Goal: Information Seeking & Learning: Learn about a topic

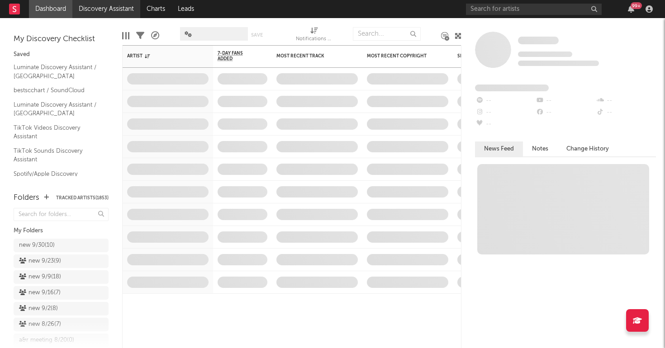
click at [99, 14] on link "Discovery Assistant" at bounding box center [106, 9] width 68 height 18
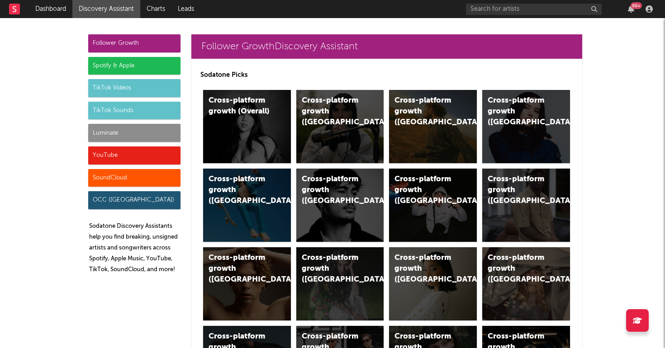
click at [149, 128] on div "Luminate" at bounding box center [134, 133] width 92 height 18
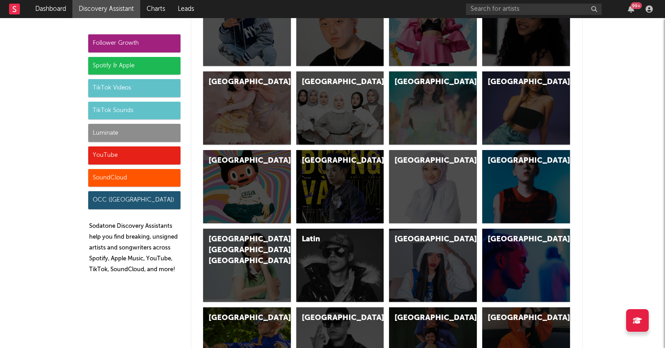
scroll to position [4014, 0]
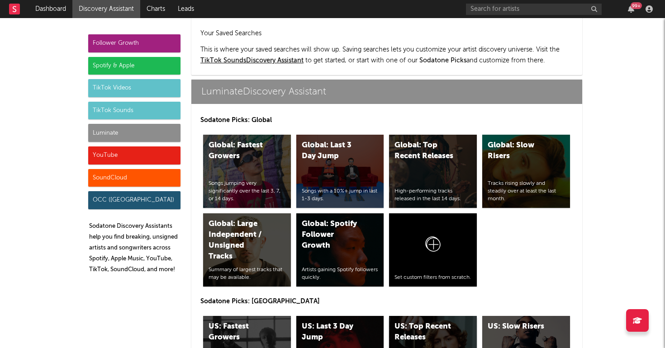
click at [434, 323] on div "US: Top Recent Releases High-performing tracks released in the last 14 days." at bounding box center [433, 352] width 88 height 73
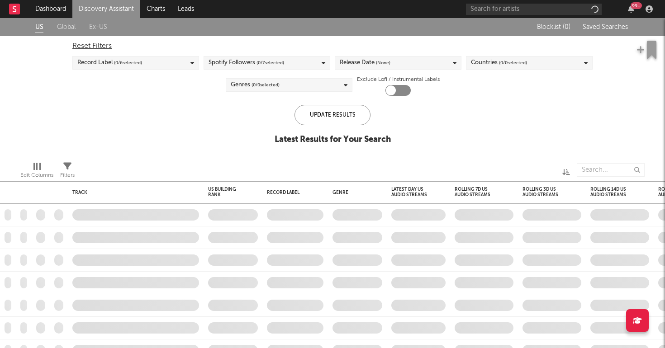
checkbox input "true"
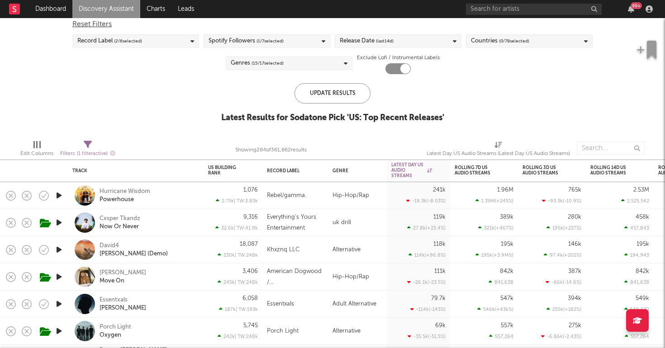
click at [162, 227] on div "Cxsper Tkandz Now Or Never" at bounding box center [147, 223] width 97 height 16
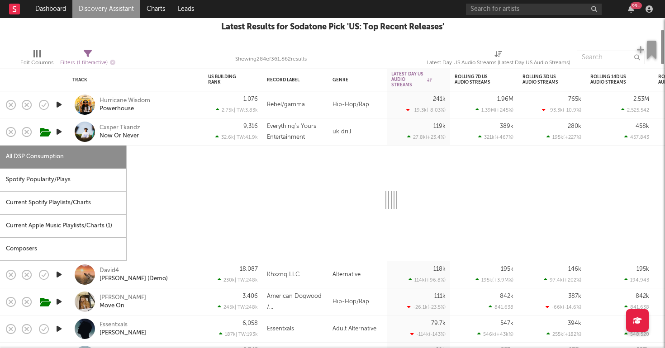
select select "1w"
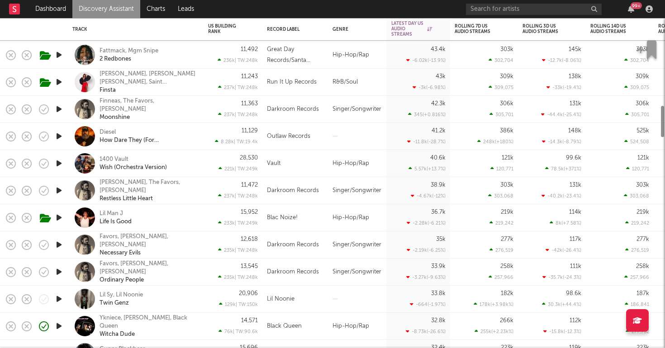
select select "1w"
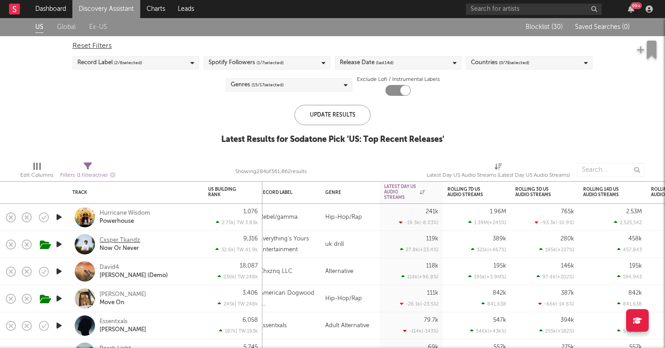
click at [125, 240] on div "Cxsper Tkandz" at bounding box center [119, 241] width 41 height 8
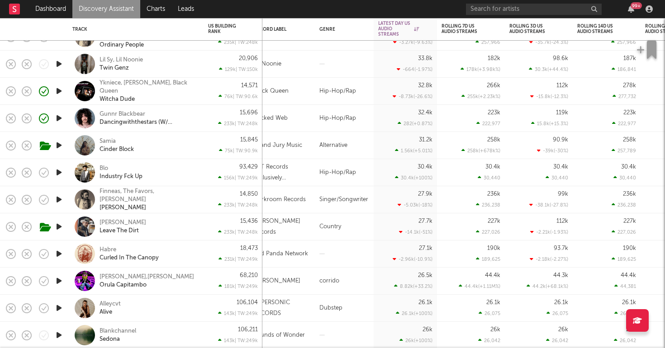
click at [215, 77] on div "20,906 129k | TW: 150k" at bounding box center [233, 64] width 50 height 27
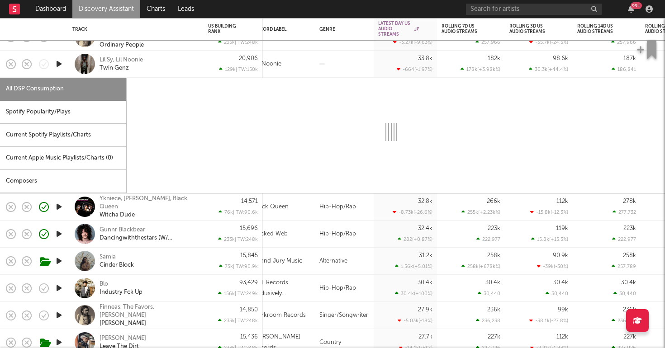
select select "1w"
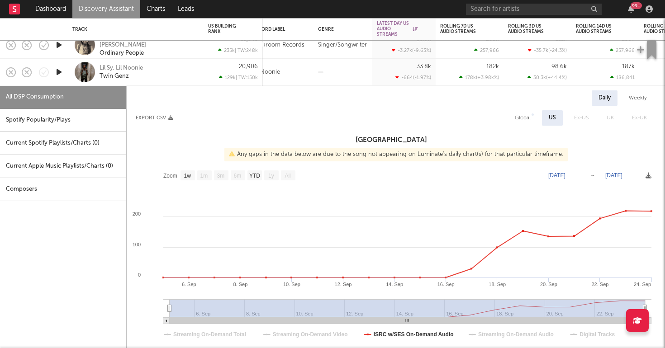
click at [56, 70] on icon "button" at bounding box center [58, 71] width 9 height 11
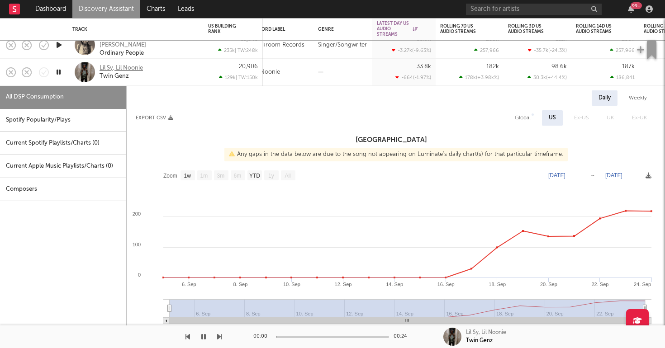
click at [132, 69] on div "Lil Sy, Lil Noonie" at bounding box center [120, 68] width 43 height 8
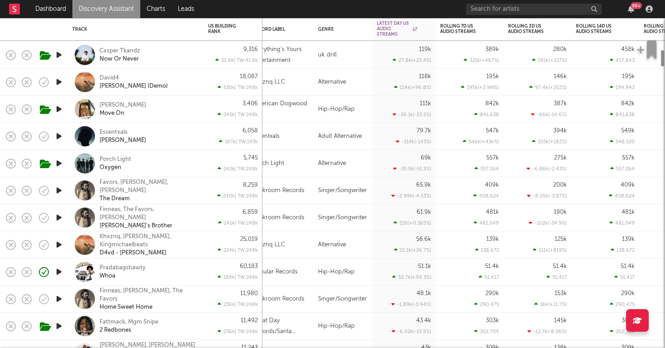
select select "1w"
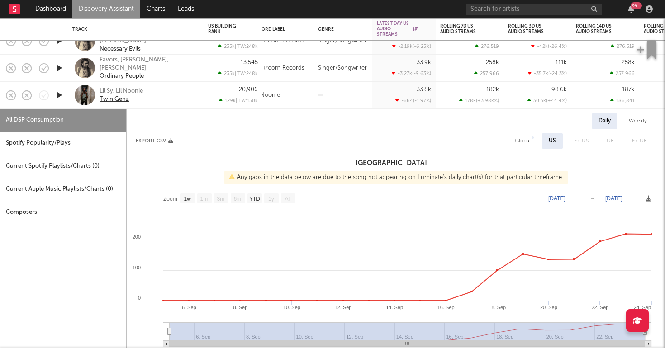
click at [116, 99] on div "Twin Genz" at bounding box center [113, 99] width 29 height 8
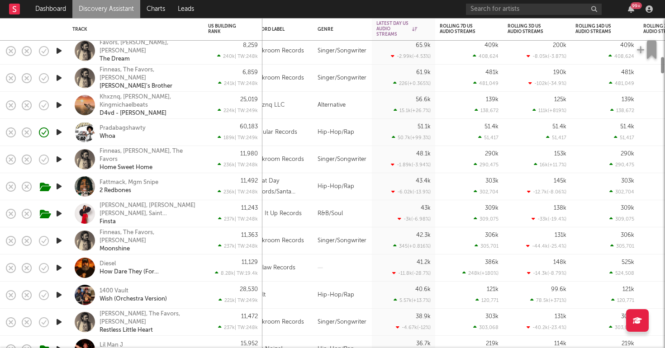
select select "1w"
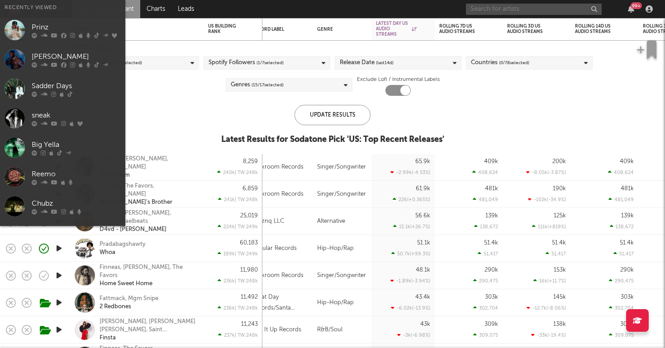
click at [536, 13] on input "text" at bounding box center [534, 9] width 136 height 11
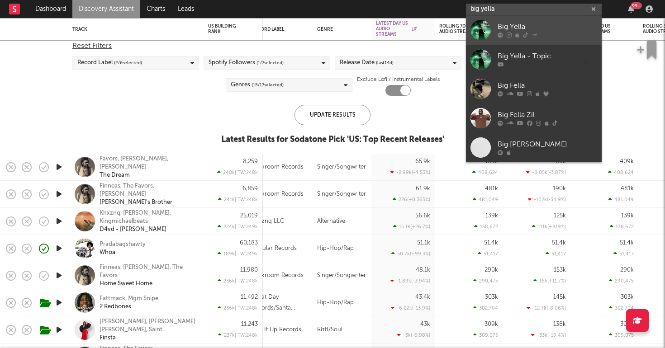
type input "big yella"
click at [536, 29] on div "Big Yella" at bounding box center [546, 27] width 99 height 11
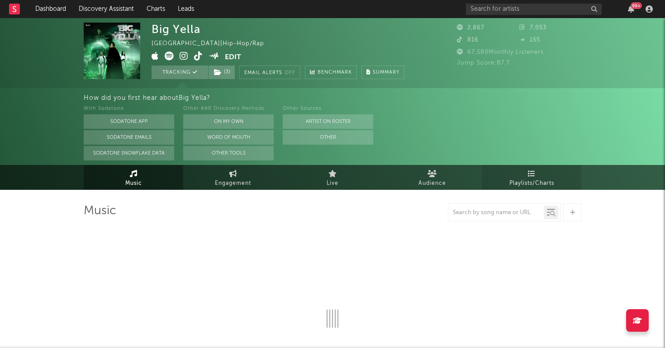
select select "1w"
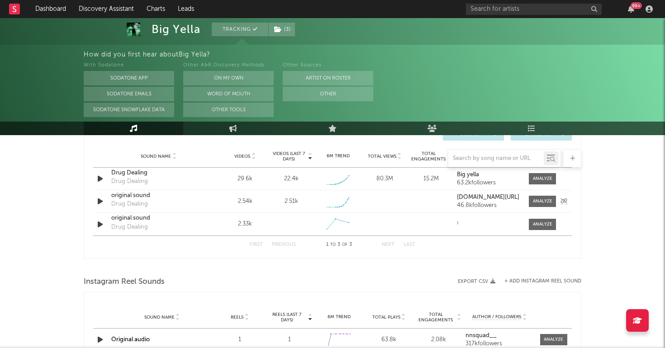
scroll to position [655, 0]
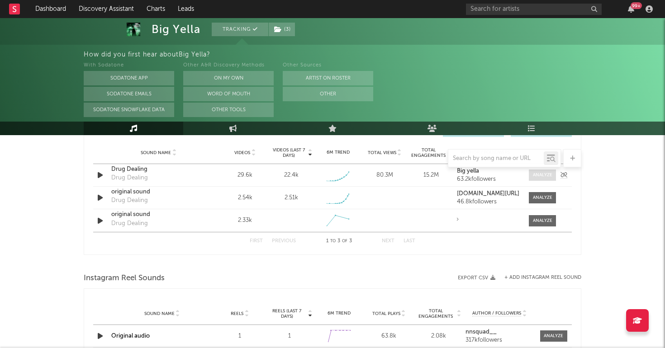
click at [543, 171] on span at bounding box center [542, 175] width 27 height 11
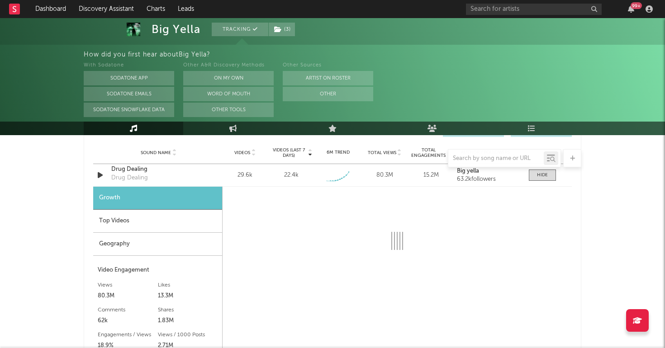
select select "1w"
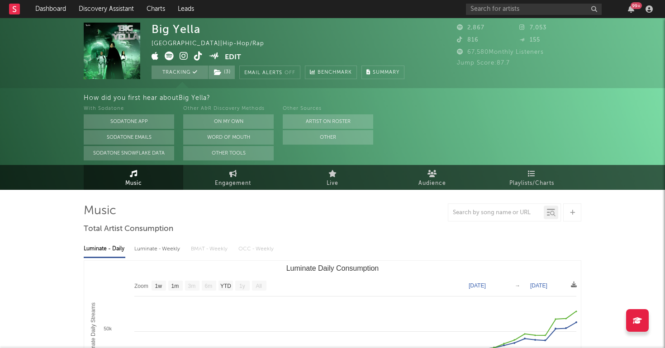
scroll to position [0, 0]
click at [193, 56] on span at bounding box center [187, 57] width 73 height 11
click at [198, 56] on icon at bounding box center [198, 56] width 9 height 9
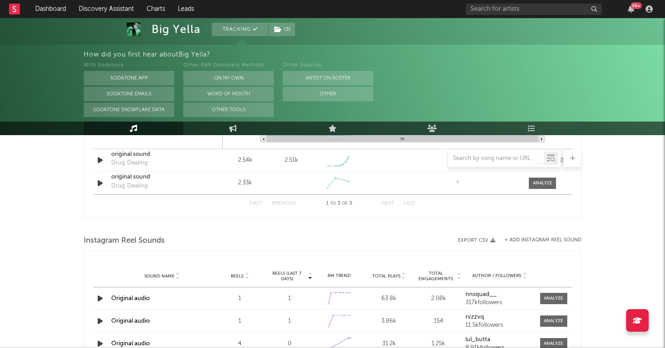
scroll to position [914, 0]
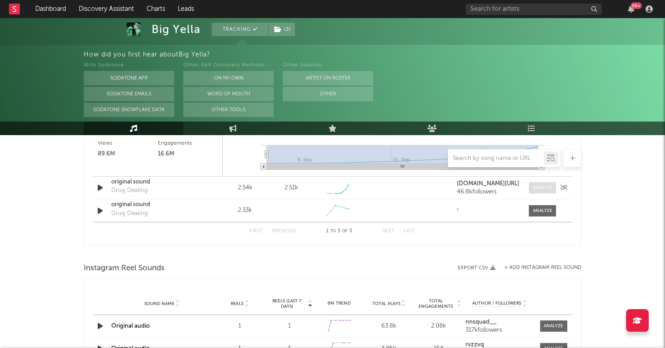
click at [547, 189] on div at bounding box center [542, 188] width 19 height 7
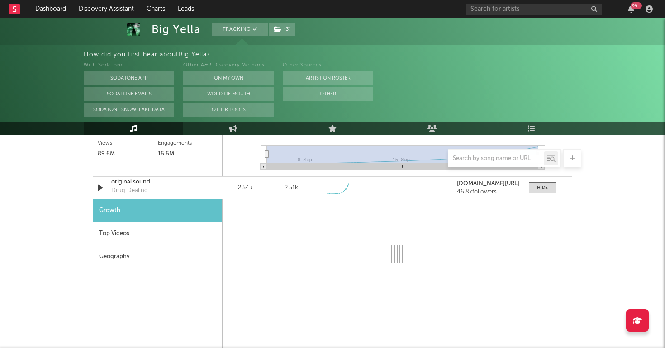
select select "1w"
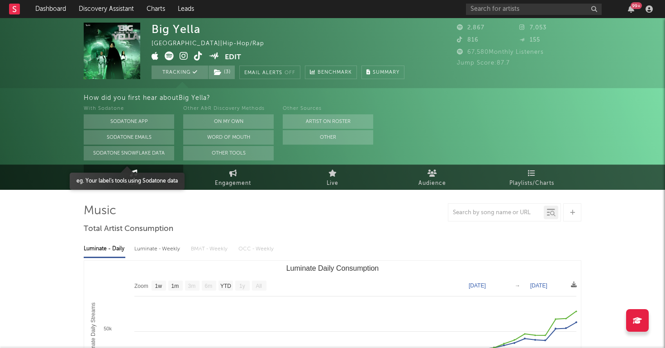
scroll to position [0, 0]
click at [154, 4] on link "Charts" at bounding box center [155, 9] width 31 height 18
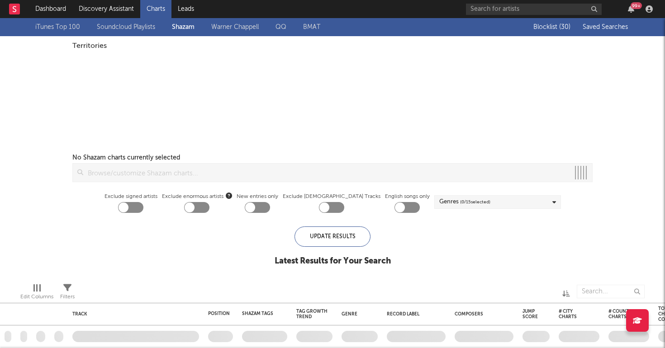
checkbox input "true"
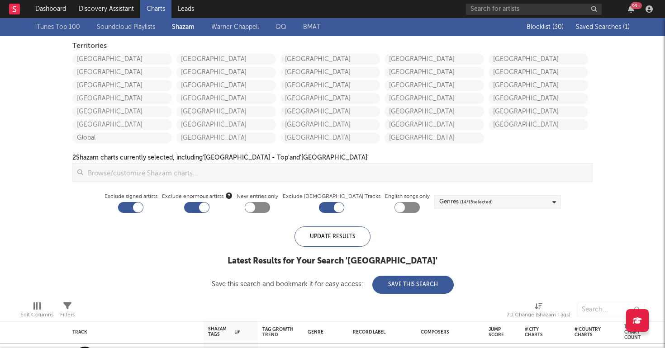
click at [589, 32] on div "Blocklist ( 30 ) Saved Searches ( 1 )" at bounding box center [572, 27] width 113 height 18
click at [588, 28] on span "Saved Searches ( 1 )" at bounding box center [603, 27] width 54 height 6
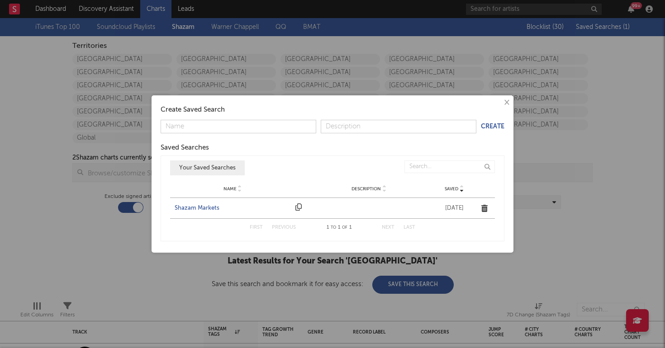
click at [200, 204] on div "Shazam Markets" at bounding box center [233, 208] width 116 height 9
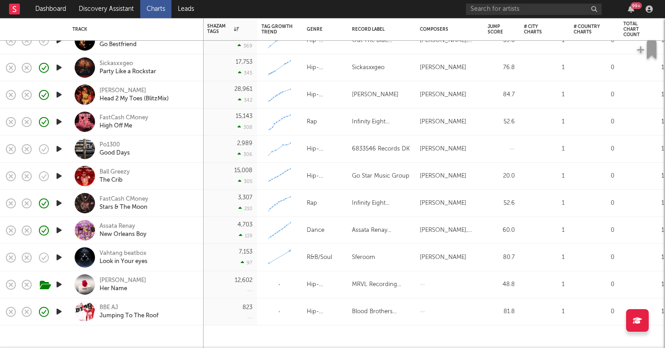
click at [59, 153] on icon "button" at bounding box center [58, 148] width 9 height 11
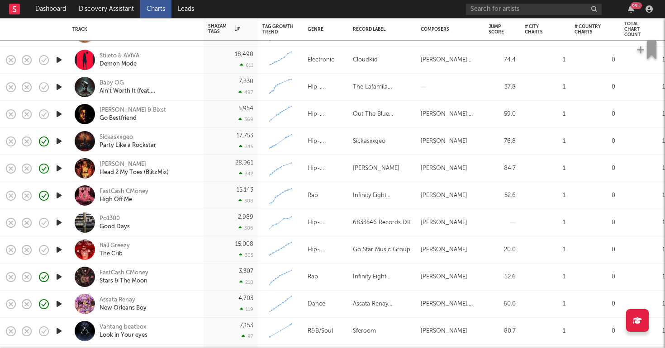
click at [58, 219] on icon "button" at bounding box center [58, 222] width 9 height 11
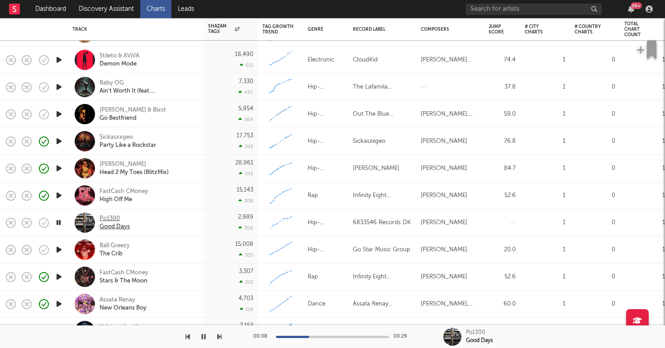
click at [115, 216] on div "Po1300" at bounding box center [114, 219] width 30 height 8
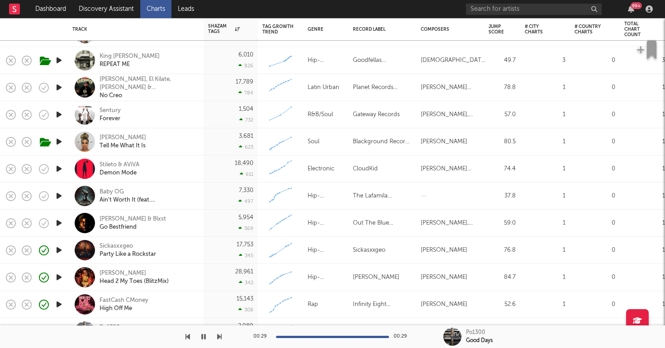
click at [56, 199] on icon "button" at bounding box center [58, 195] width 9 height 11
click at [311, 336] on div at bounding box center [332, 337] width 113 height 2
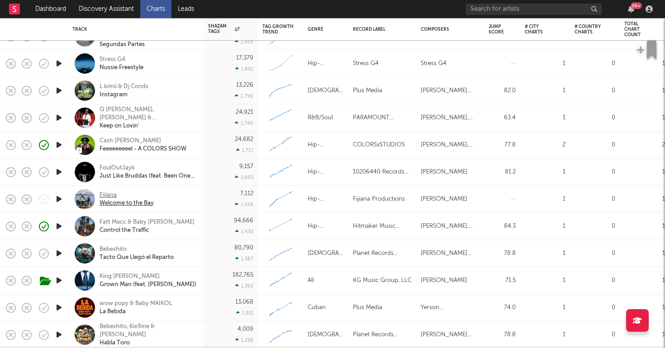
click at [111, 194] on div "Fijiana" at bounding box center [126, 195] width 54 height 8
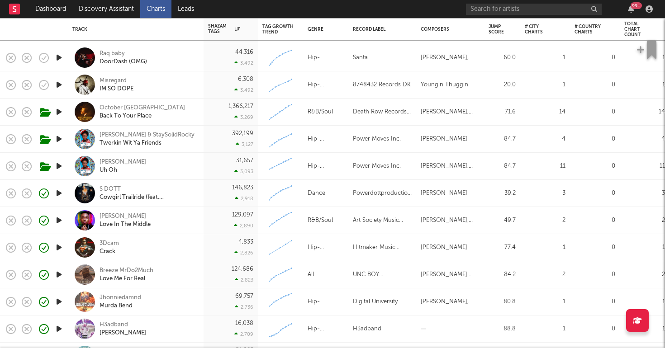
click at [62, 251] on icon "button" at bounding box center [58, 247] width 9 height 11
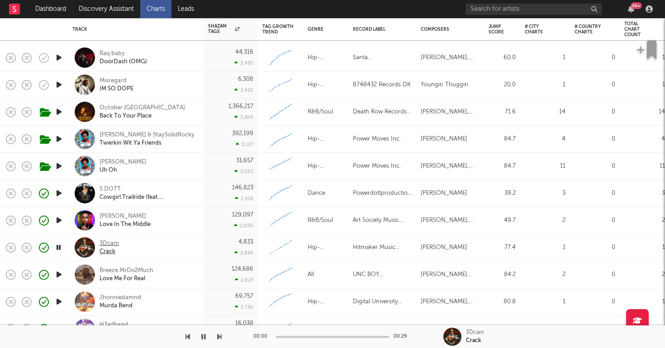
click at [113, 242] on div "3Dcam" at bounding box center [108, 244] width 19 height 8
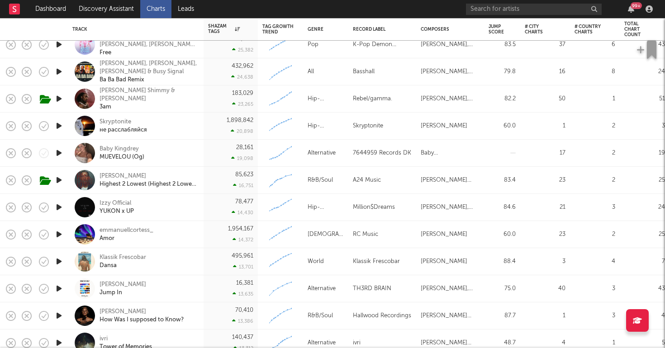
click at [58, 152] on icon "button" at bounding box center [58, 152] width 9 height 11
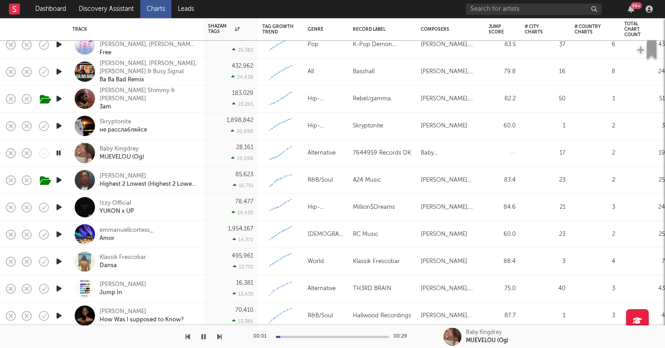
click at [323, 335] on div "00:01 00:29" at bounding box center [332, 337] width 158 height 23
click at [323, 336] on div at bounding box center [332, 337] width 113 height 2
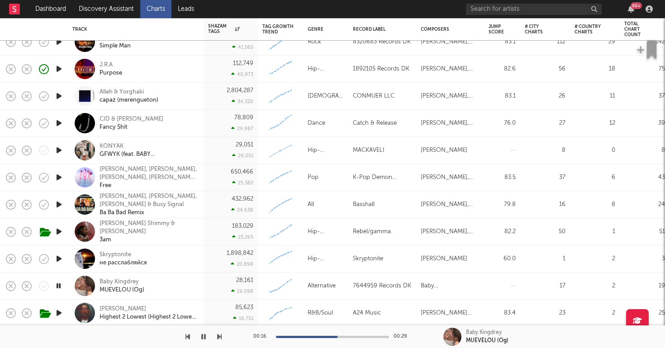
click at [59, 148] on icon "button" at bounding box center [58, 150] width 9 height 11
click at [116, 146] on div "KONYAK" at bounding box center [147, 146] width 97 height 8
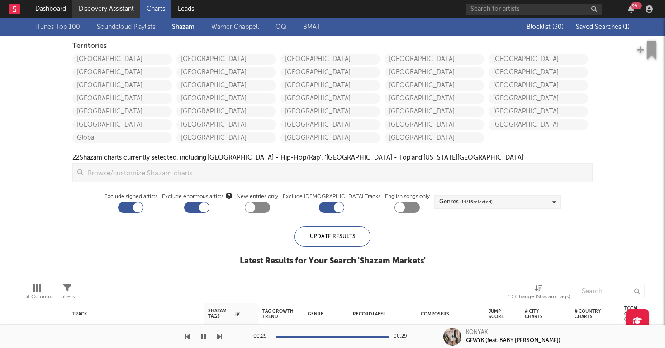
click at [112, 7] on link "Discovery Assistant" at bounding box center [106, 9] width 68 height 18
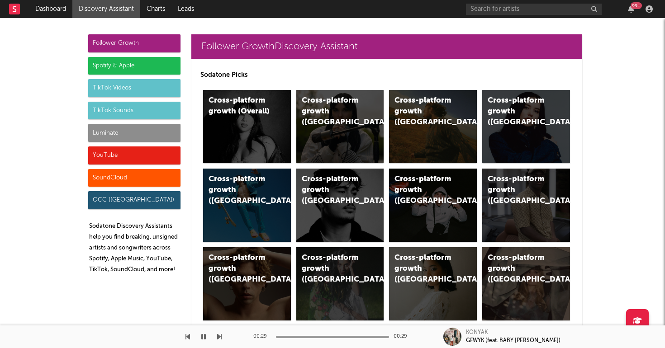
click at [148, 127] on div "Luminate" at bounding box center [134, 133] width 92 height 18
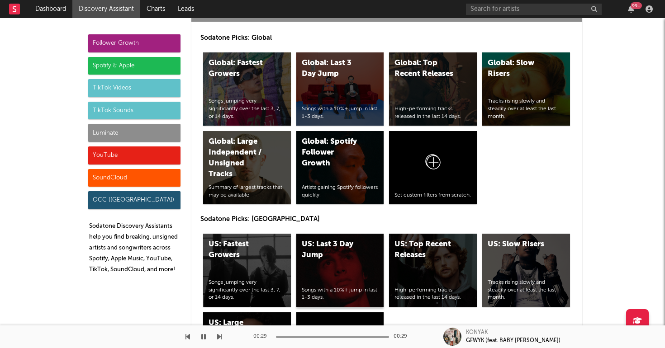
scroll to position [4121, 0]
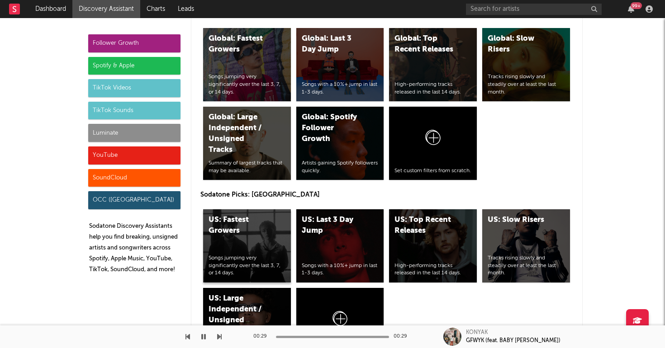
click at [245, 209] on div "US: Fastest Growers Songs jumping very significantly over the last 3, 7, or 14 …" at bounding box center [247, 245] width 88 height 73
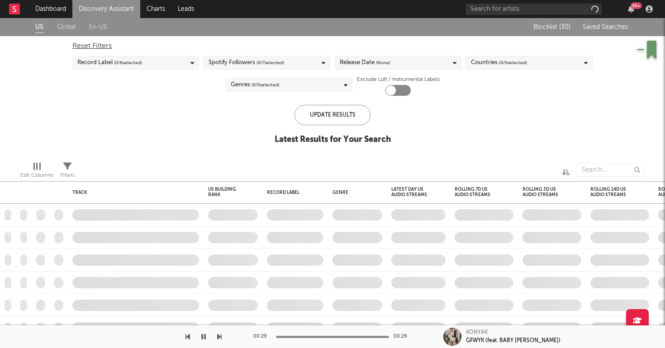
checkbox input "true"
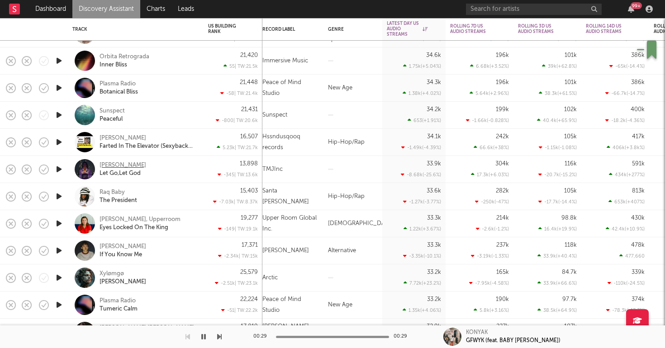
click at [121, 163] on div "Xania Monet" at bounding box center [122, 165] width 47 height 8
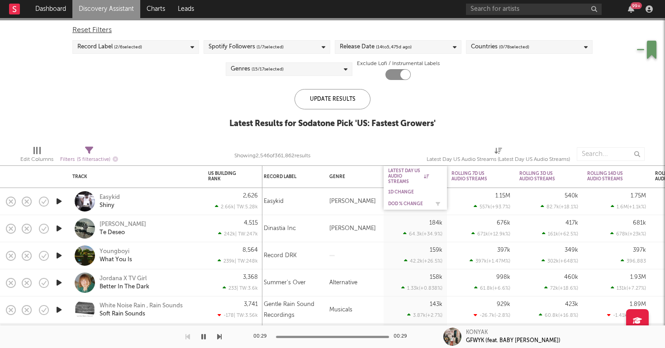
click at [413, 203] on div "DoD % Change" at bounding box center [408, 203] width 41 height 5
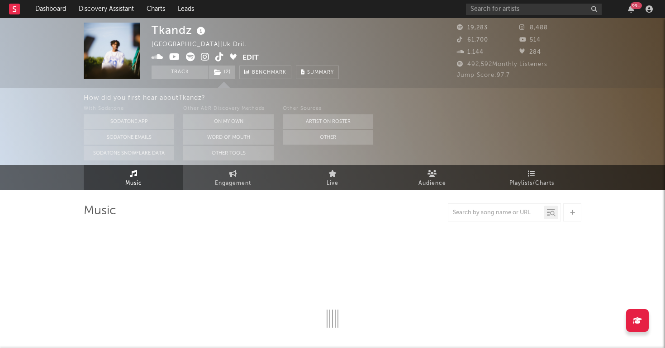
select select "6m"
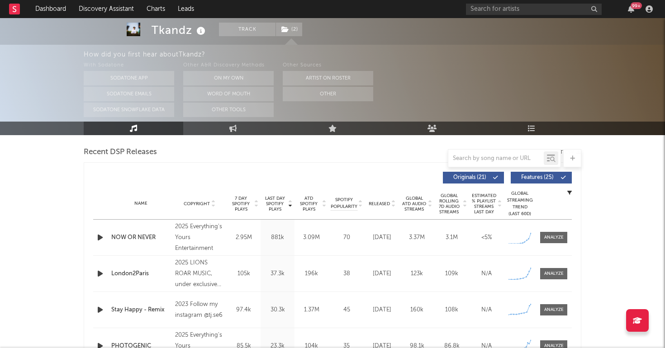
scroll to position [318, 0]
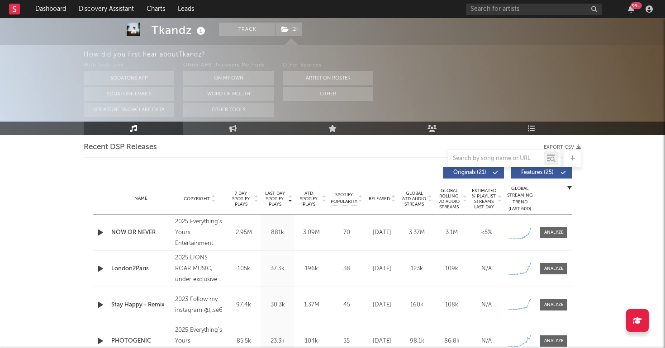
click at [98, 234] on icon "button" at bounding box center [99, 232] width 9 height 11
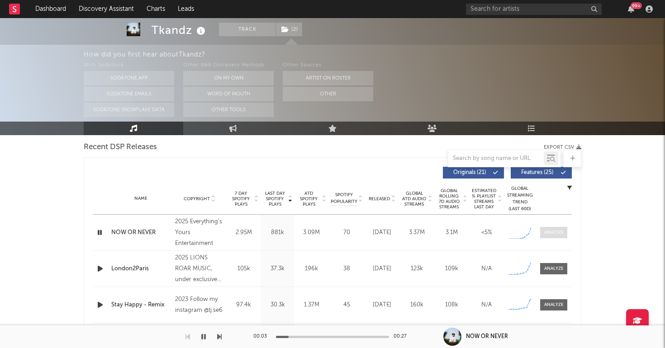
click at [551, 231] on div at bounding box center [553, 232] width 19 height 7
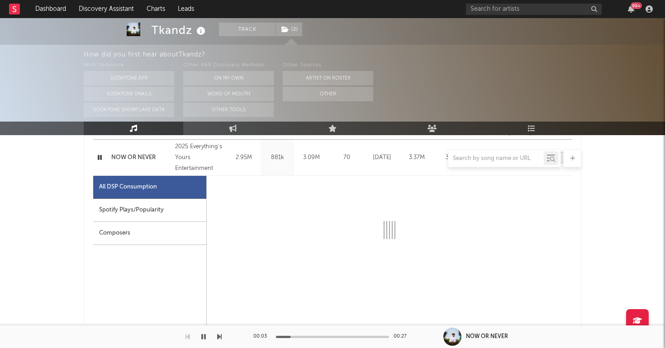
select select "1w"
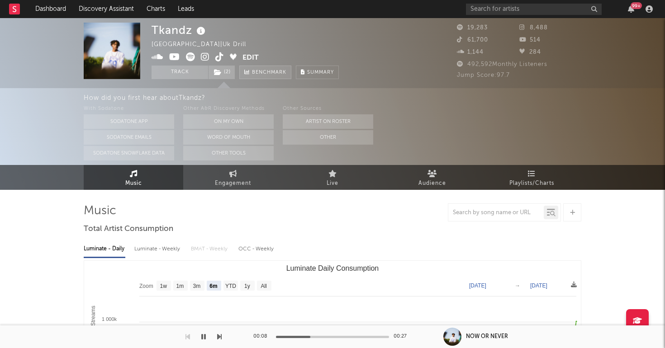
scroll to position [0, 0]
click at [207, 58] on icon at bounding box center [205, 56] width 9 height 9
click at [221, 58] on icon at bounding box center [219, 56] width 9 height 9
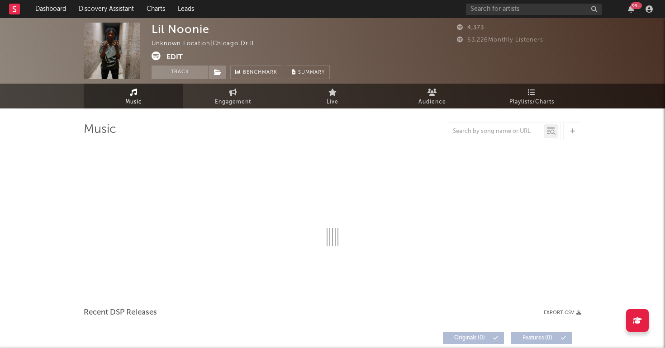
select select "1w"
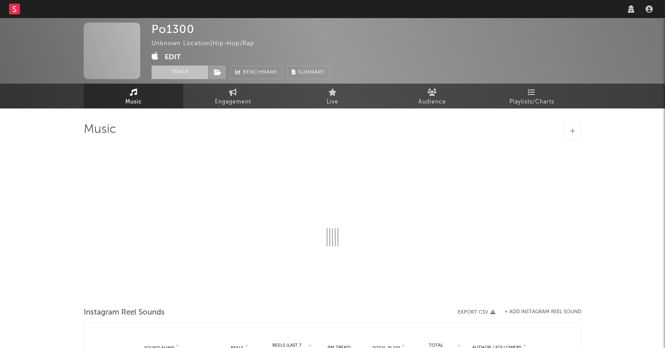
click at [172, 78] on button "Track" at bounding box center [179, 73] width 57 height 14
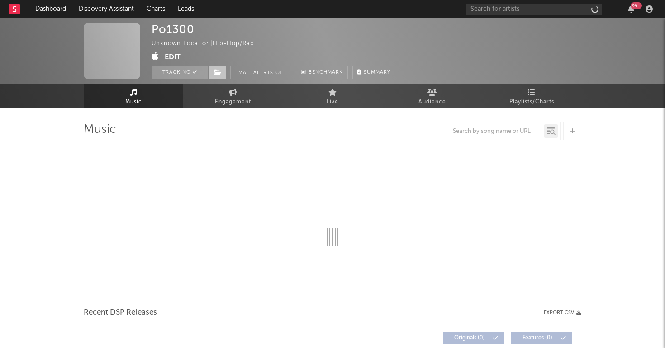
click at [218, 71] on icon at bounding box center [218, 72] width 8 height 6
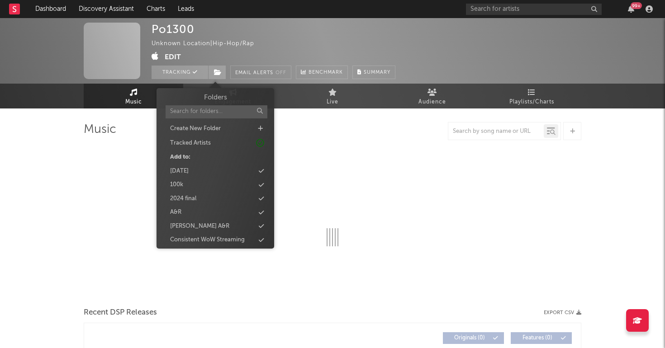
select select "1w"
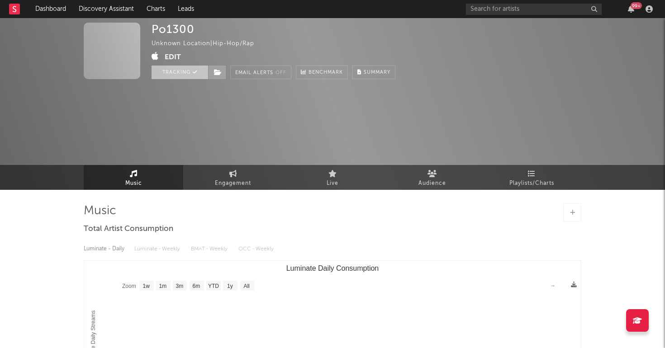
click at [198, 71] on button "Tracking" at bounding box center [179, 73] width 57 height 14
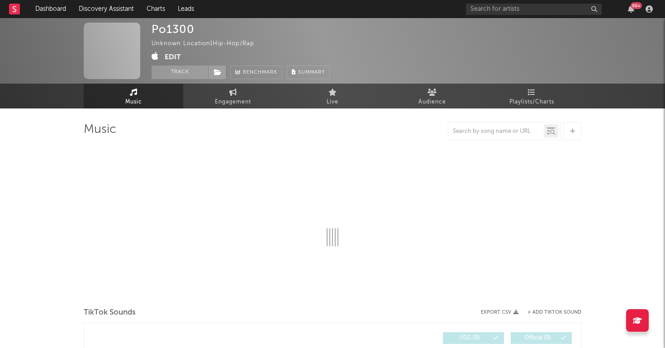
select select "1w"
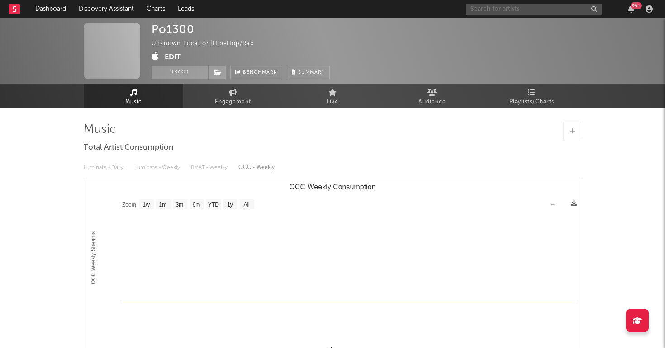
click at [528, 8] on input "text" at bounding box center [534, 9] width 136 height 11
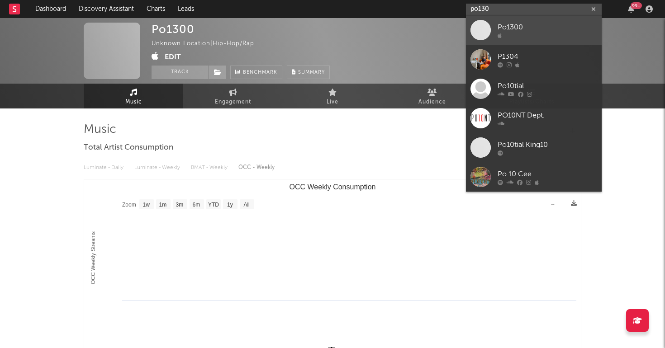
type input "po130"
click at [524, 35] on div at bounding box center [546, 35] width 99 height 5
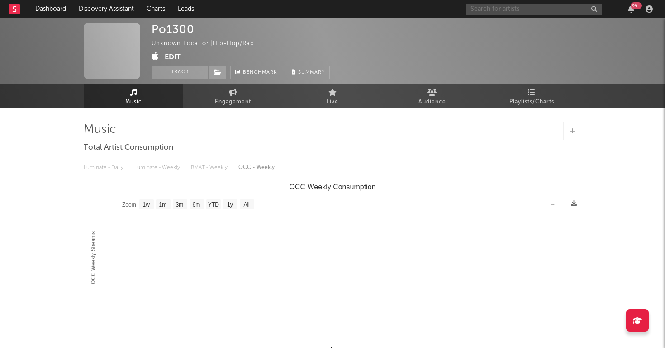
click at [533, 5] on input "text" at bounding box center [534, 9] width 136 height 11
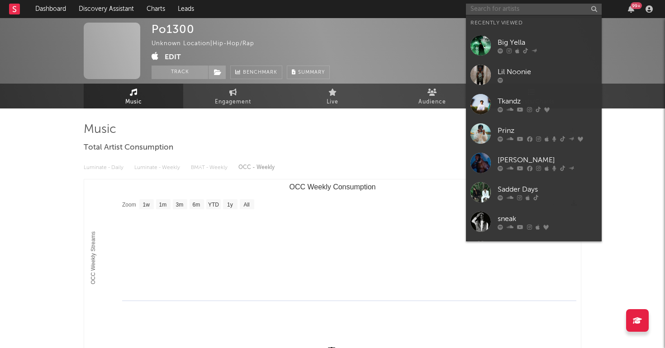
paste input "https://www.instagram.com/po1300/"
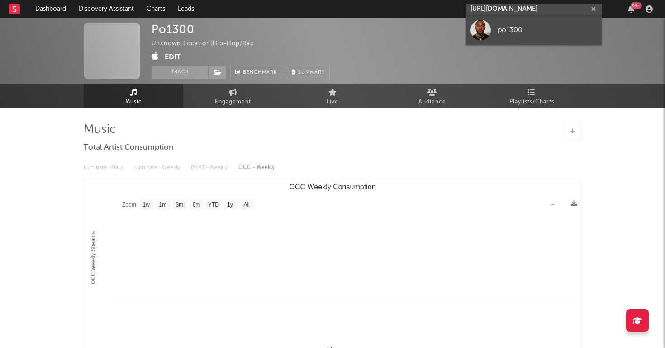
type input "https://www.instagram.com/po1300/"
click at [519, 34] on div "po1300" at bounding box center [546, 29] width 99 height 11
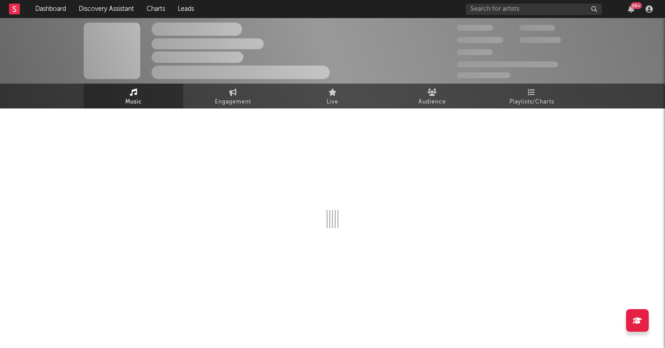
select select "1w"
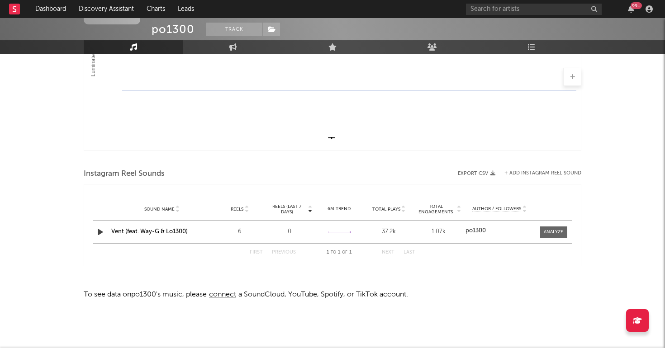
scroll to position [210, 0]
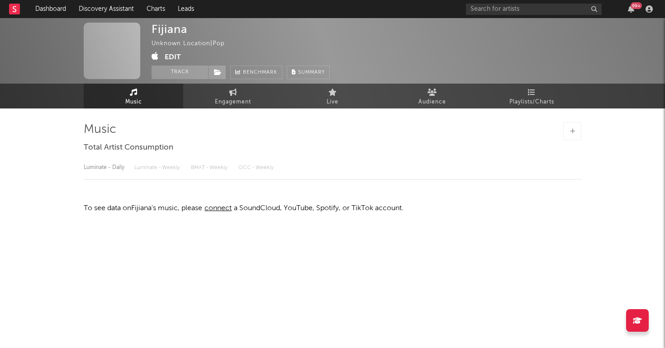
select select "1w"
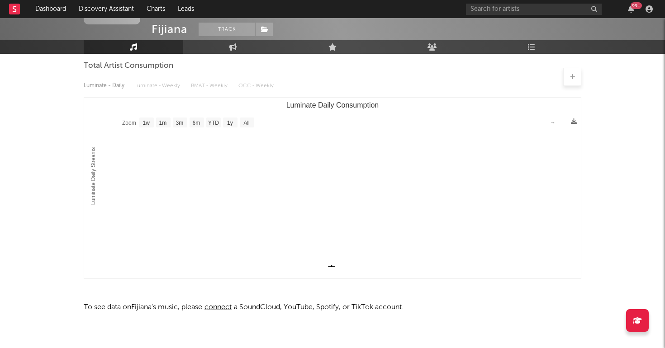
scroll to position [80, 0]
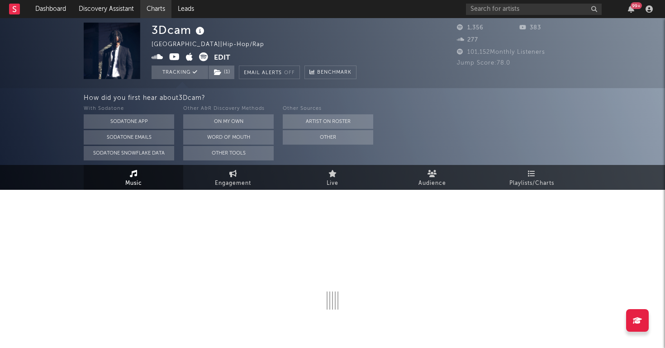
click at [162, 15] on link "Charts" at bounding box center [155, 9] width 31 height 18
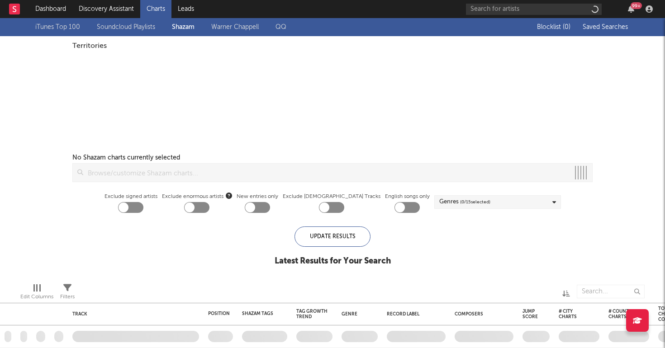
checkbox input "true"
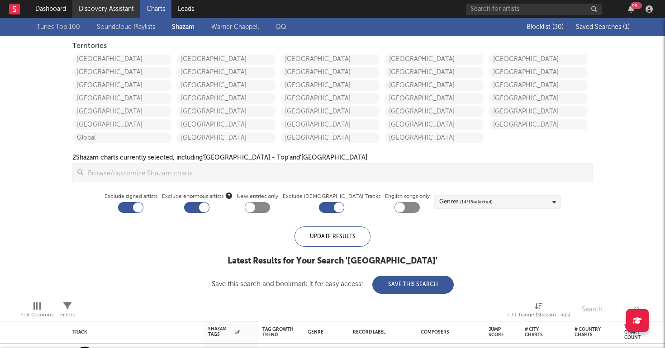
click at [94, 11] on link "Discovery Assistant" at bounding box center [106, 9] width 68 height 18
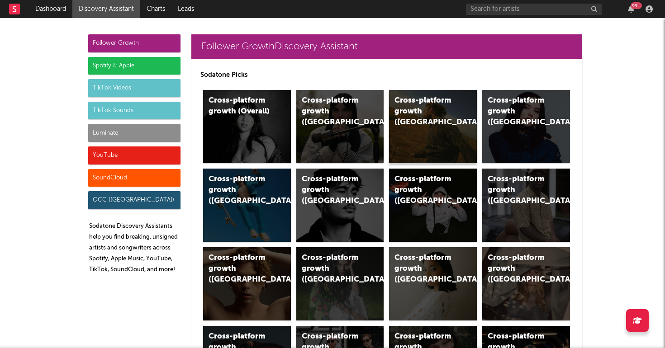
click at [402, 101] on div "Cross-platform growth ([GEOGRAPHIC_DATA])" at bounding box center [425, 111] width 62 height 33
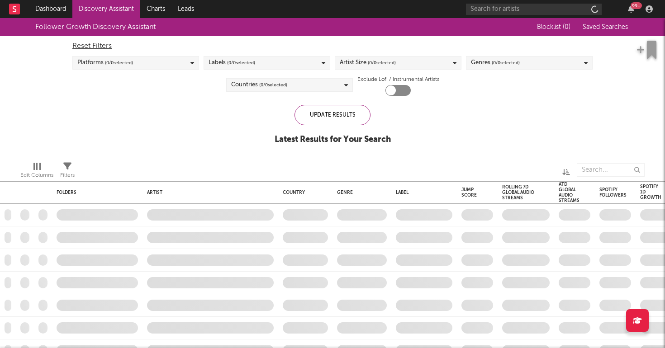
checkbox input "true"
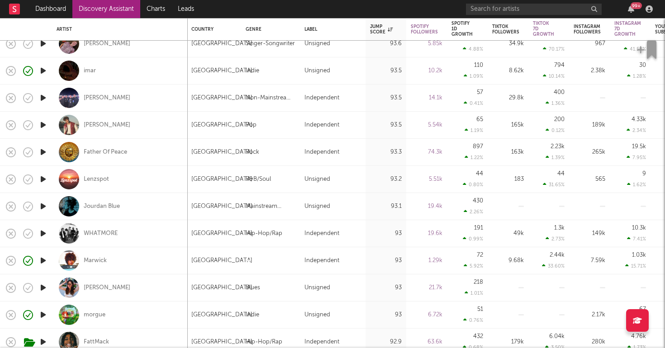
click at [95, 255] on div "Marwick" at bounding box center [120, 260] width 127 height 27
select select "1w"
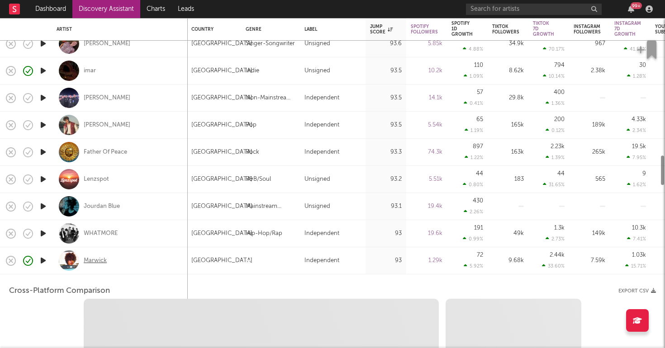
click at [95, 261] on div "Marwick" at bounding box center [95, 261] width 23 height 8
select select "1w"
select select "1m"
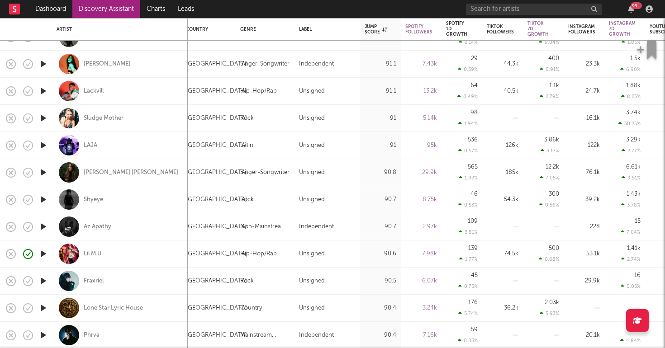
click at [45, 201] on icon "button" at bounding box center [42, 199] width 9 height 11
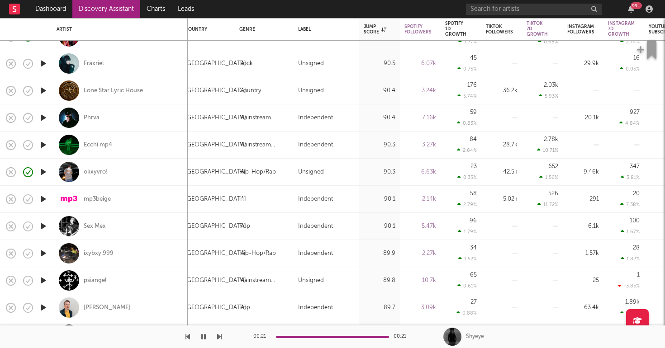
click at [42, 255] on icon "button" at bounding box center [42, 253] width 9 height 11
click at [98, 255] on div "ixybxy.999" at bounding box center [99, 254] width 30 height 8
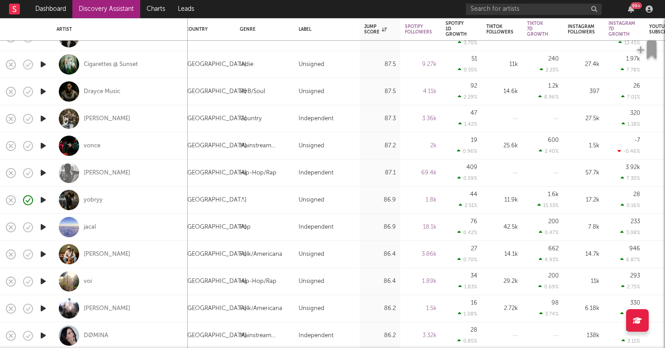
click at [43, 201] on icon "button" at bounding box center [42, 199] width 9 height 11
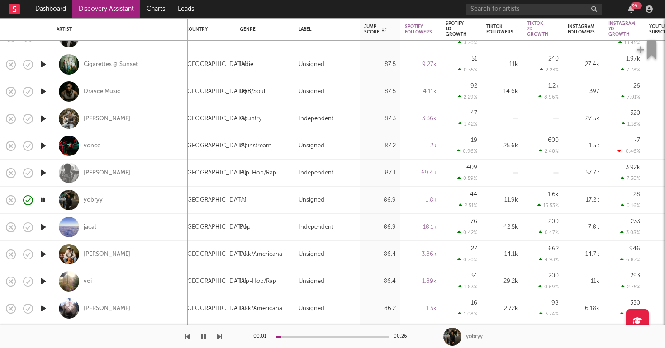
click at [96, 199] on div "yobryy" at bounding box center [93, 200] width 19 height 8
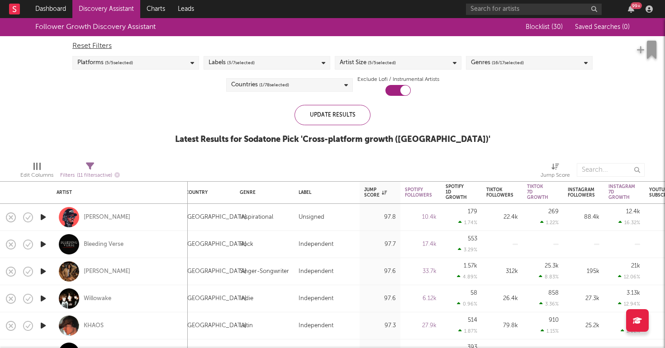
click at [97, 11] on link "Discovery Assistant" at bounding box center [106, 9] width 68 height 18
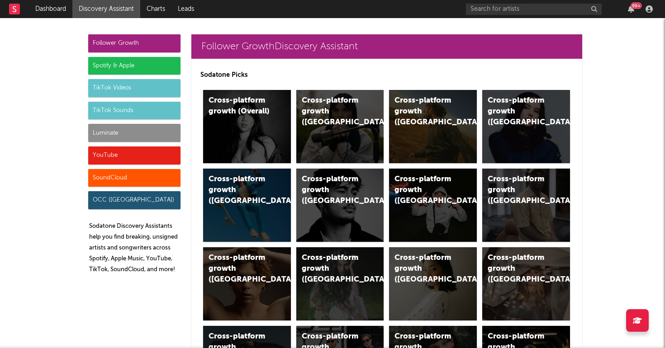
click at [150, 153] on div "YouTube" at bounding box center [134, 156] width 92 height 18
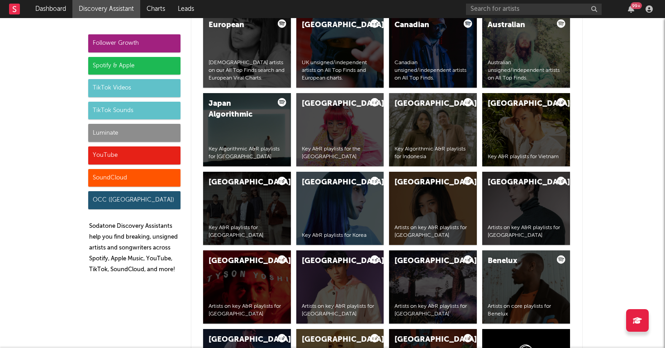
scroll to position [5149, 0]
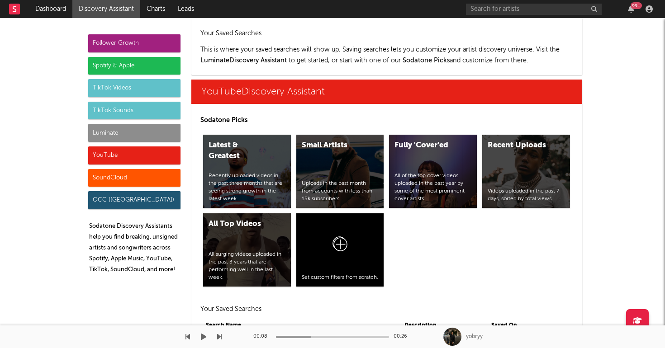
click at [227, 330] on div "00:08 00:26 yobryy" at bounding box center [332, 337] width 665 height 23
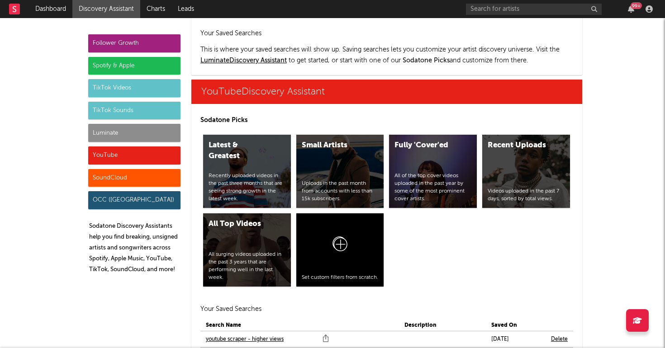
scroll to position [5150, 0]
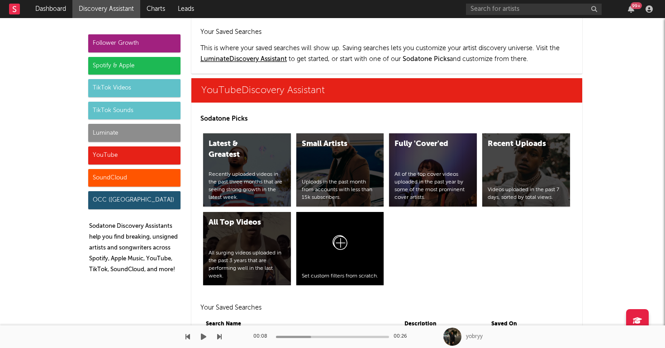
click at [227, 328] on div "00:08 00:26 yobryy" at bounding box center [332, 337] width 665 height 23
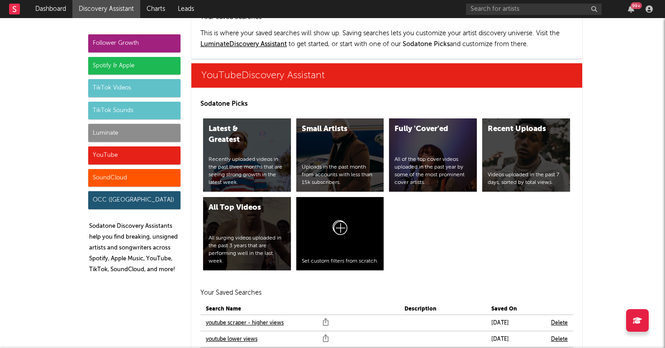
scroll to position [5168, 0]
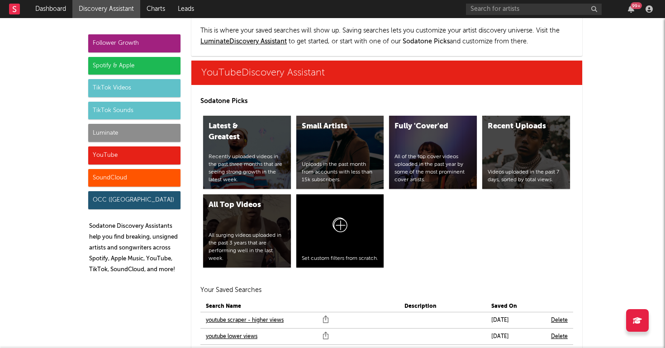
click at [231, 348] on link "youtube scraper" at bounding box center [226, 353] width 41 height 11
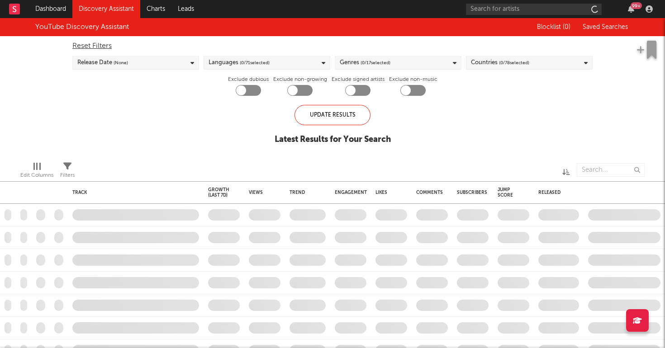
checkbox input "true"
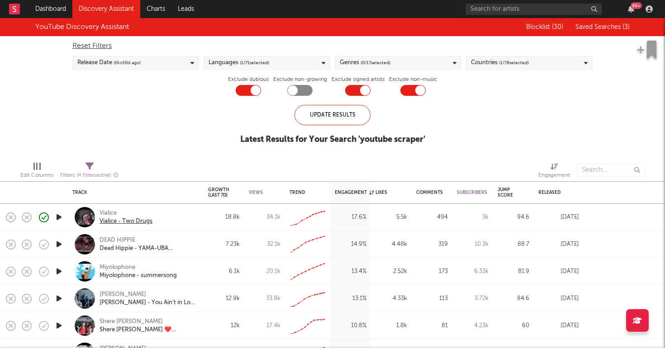
click at [144, 221] on div "Vialice - Two Drugs" at bounding box center [125, 222] width 53 height 8
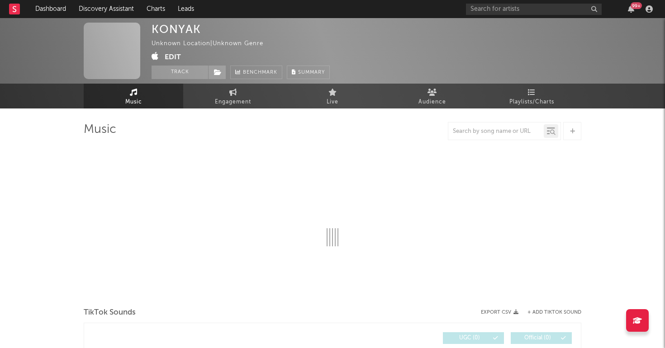
select select "1w"
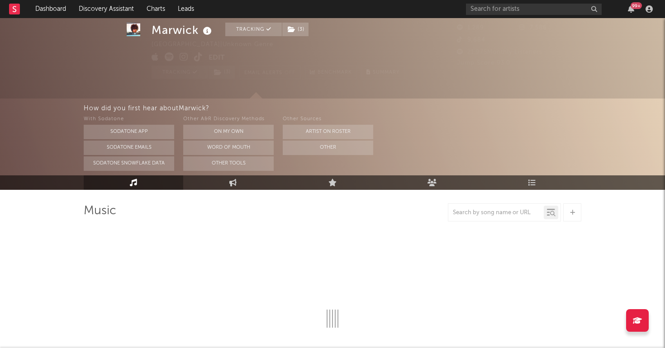
select select "1w"
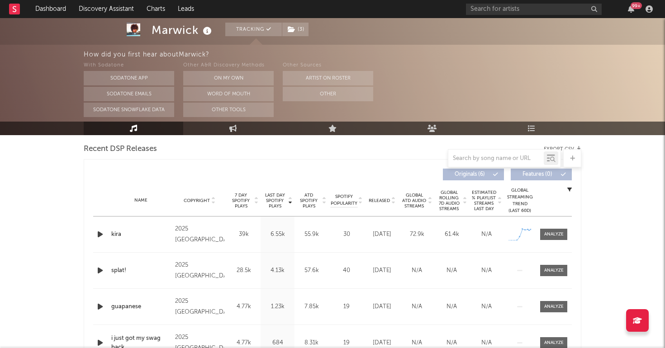
scroll to position [315, 0]
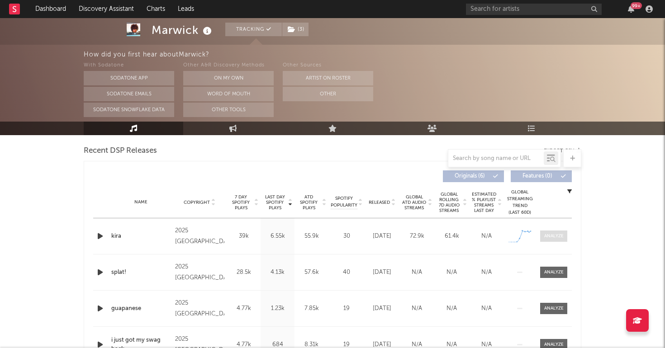
click at [559, 240] on span at bounding box center [553, 236] width 27 height 11
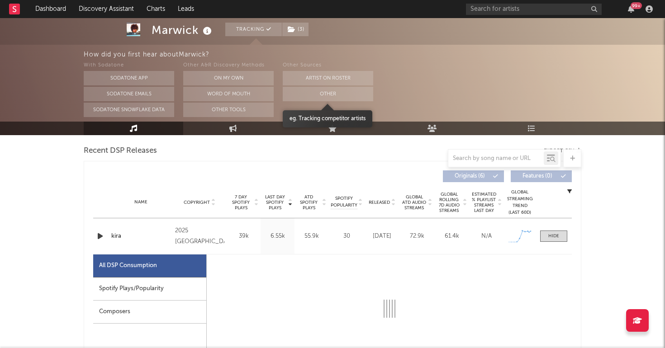
select select "1w"
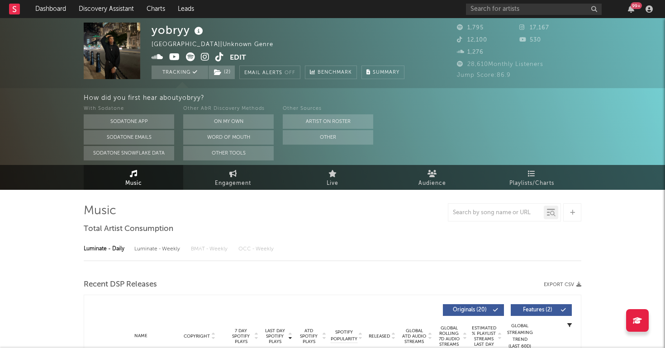
select select "1w"
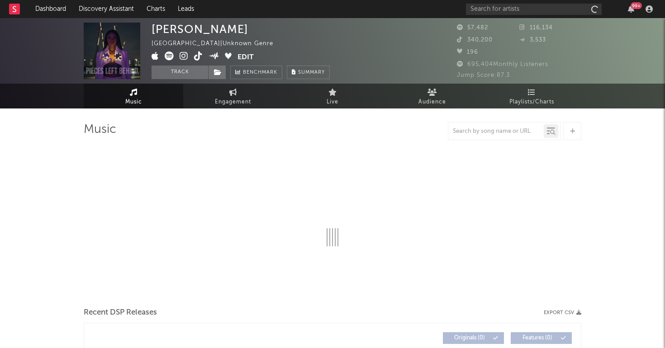
select select "1w"
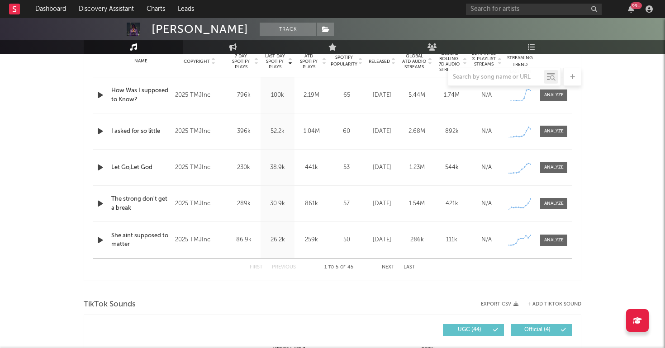
scroll to position [375, 0]
click at [558, 96] on div at bounding box center [553, 94] width 19 height 7
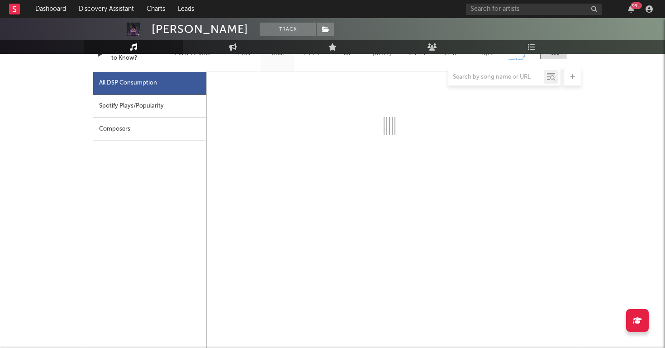
select select "1w"
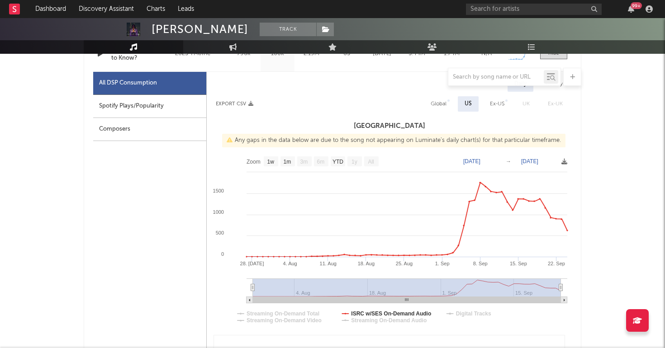
scroll to position [416, 0]
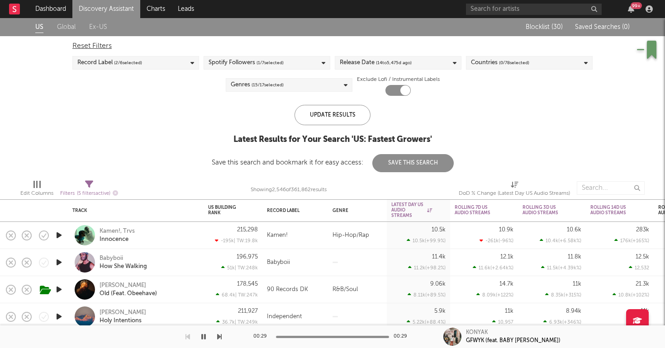
click at [86, 183] on icon at bounding box center [89, 184] width 8 height 8
select select "or"
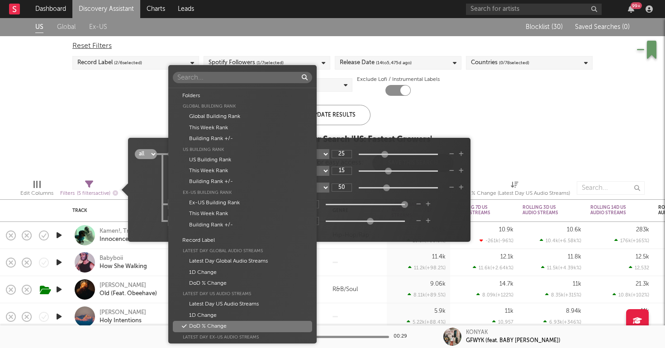
scroll to position [196, 0]
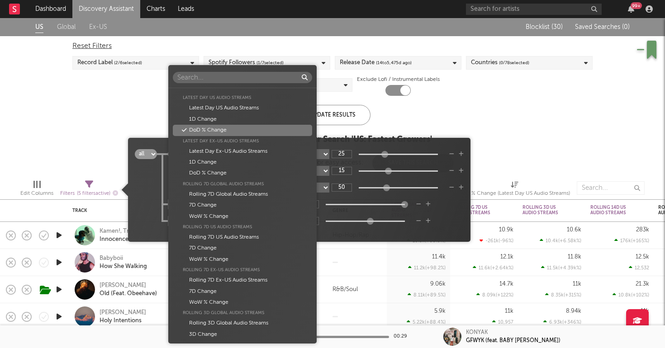
click at [242, 205] on body "Dashboard Discovery Assistant Charts Leads 99 + Notifications Settings Mark all…" at bounding box center [332, 174] width 665 height 348
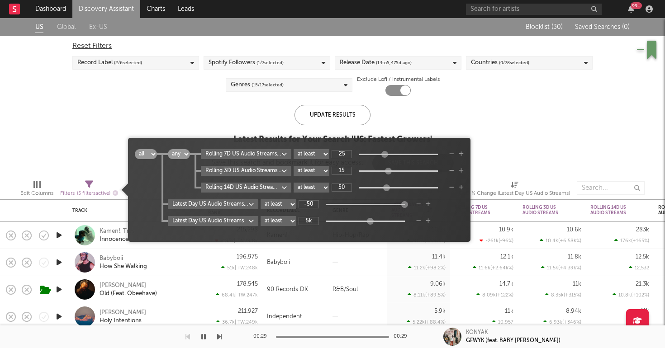
click at [418, 141] on div "Folders Global Building Rank Global Building Rank This Week Rank Building Rank …" at bounding box center [332, 174] width 665 height 348
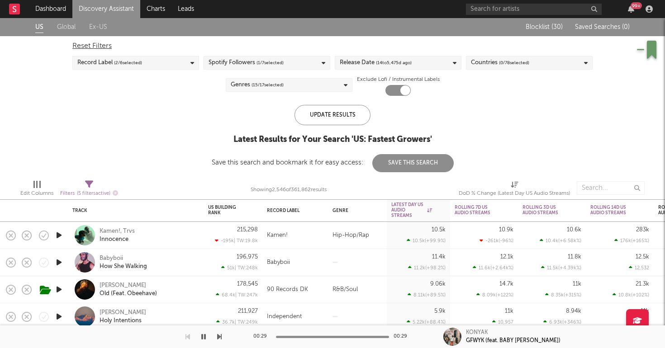
click at [70, 165] on div "US Global Ex-US Blocklist ( 30 ) Saved Searches ( 0 ) Reset Filters Record Labe…" at bounding box center [332, 95] width 665 height 154
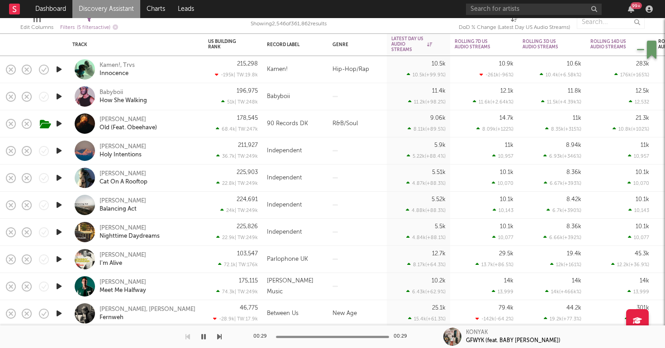
click at [173, 95] on div "Babyboii How She Walking" at bounding box center [147, 97] width 97 height 16
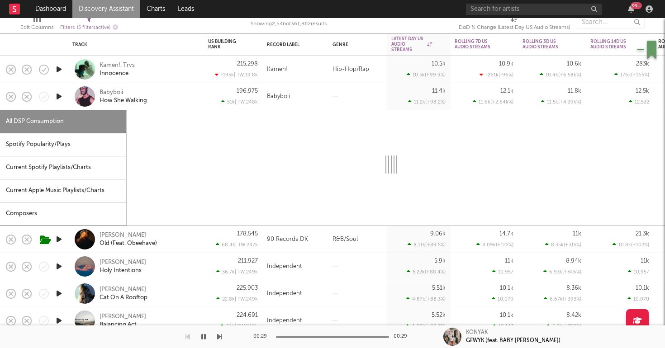
select select "1w"
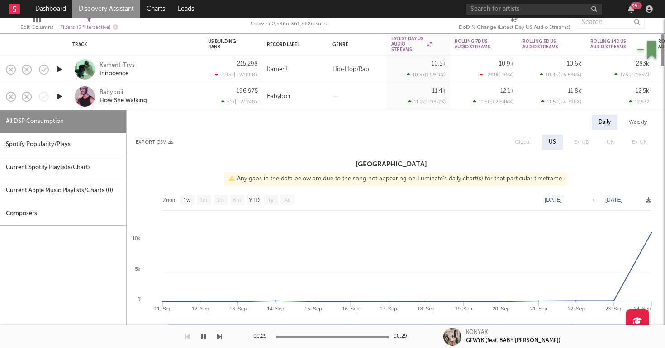
click at [62, 97] on icon "button" at bounding box center [58, 96] width 9 height 11
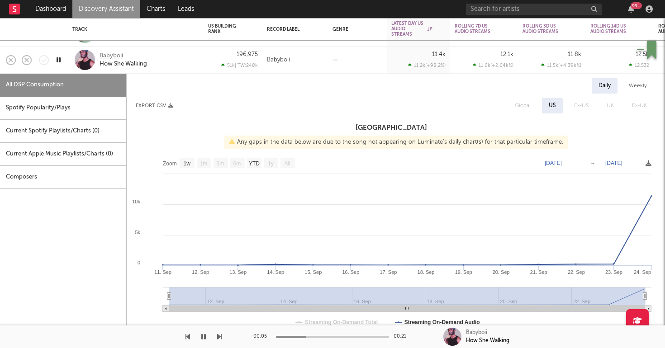
click at [110, 56] on div "Babyboii" at bounding box center [111, 56] width 24 height 8
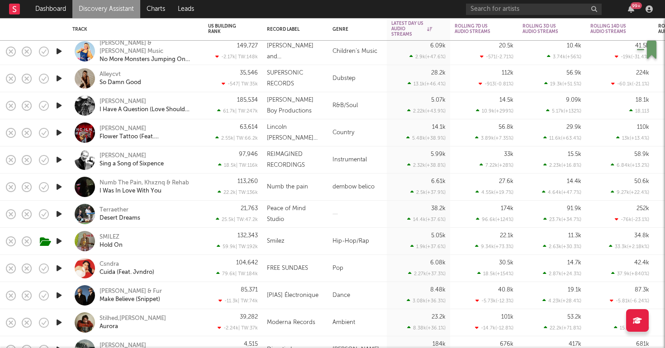
click at [60, 242] on icon "button" at bounding box center [58, 241] width 9 height 11
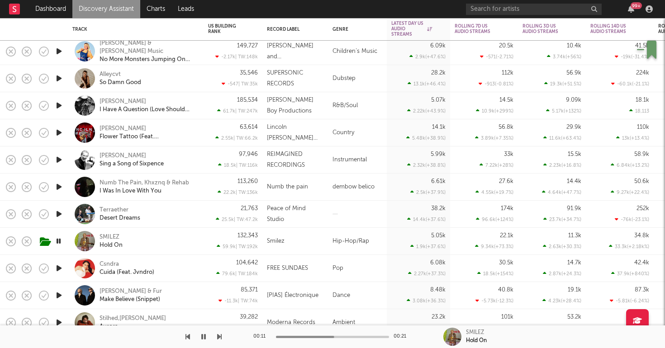
click at [174, 242] on div "SMILEZ Hold On" at bounding box center [147, 241] width 97 height 16
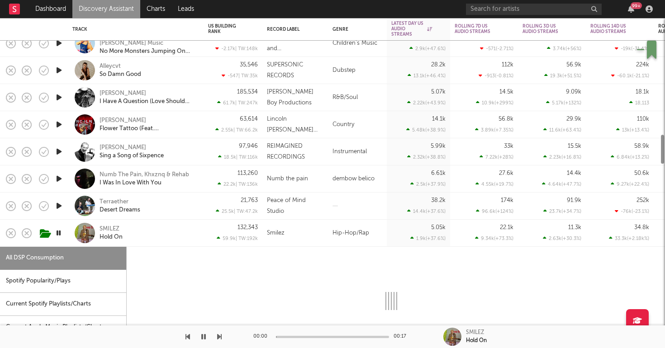
select select "1w"
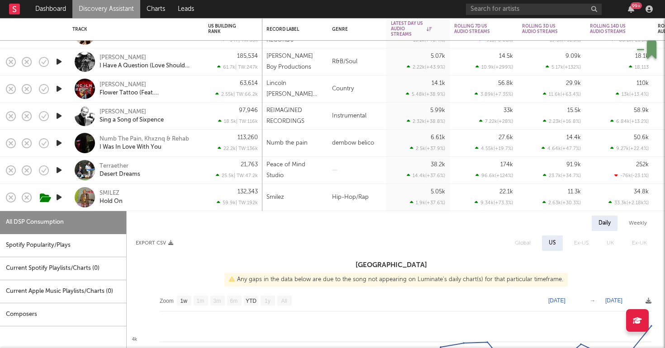
click at [59, 61] on icon "button" at bounding box center [58, 61] width 9 height 11
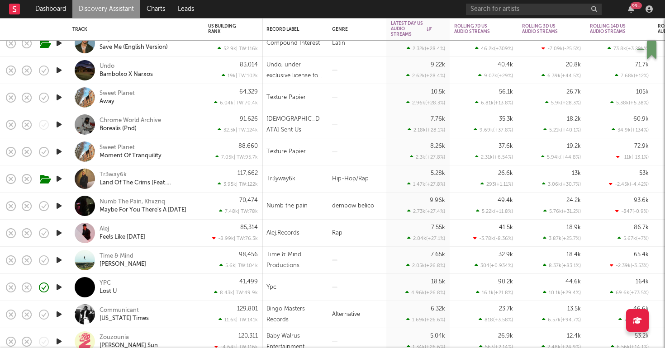
click at [60, 239] on div at bounding box center [59, 233] width 18 height 27
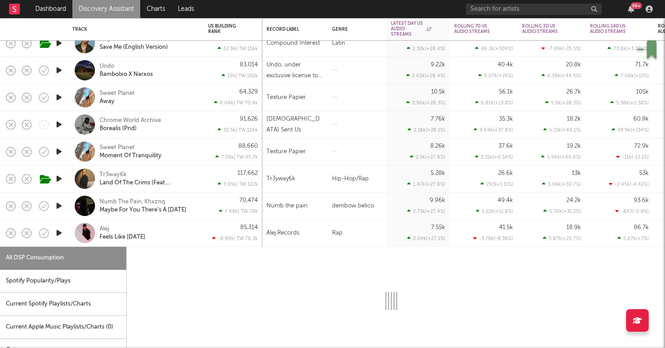
click at [60, 234] on icon "button" at bounding box center [58, 232] width 9 height 11
select select "6m"
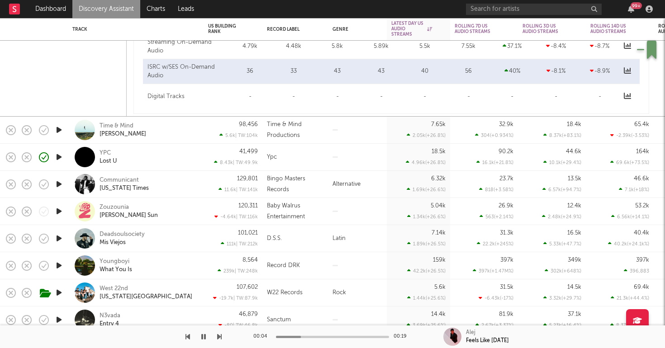
click at [56, 157] on icon "button" at bounding box center [58, 156] width 9 height 11
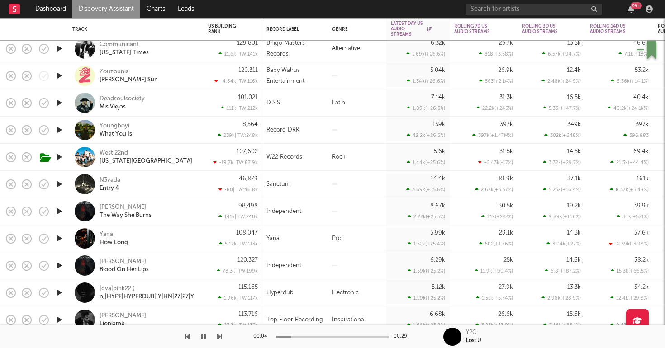
click at [60, 184] on icon "button" at bounding box center [58, 184] width 9 height 11
click at [146, 185] on div "N3vada Entry 4" at bounding box center [147, 184] width 97 height 16
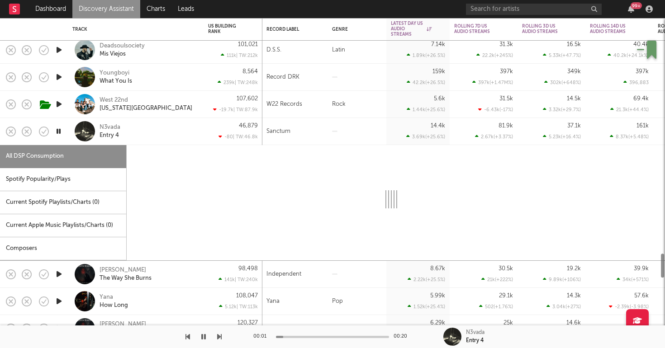
select select "6m"
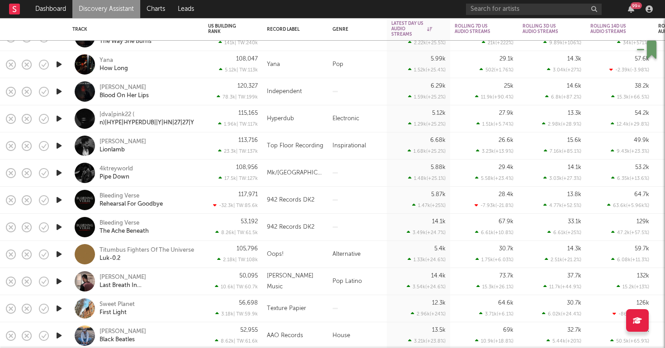
click at [60, 116] on icon "button" at bounding box center [58, 118] width 9 height 11
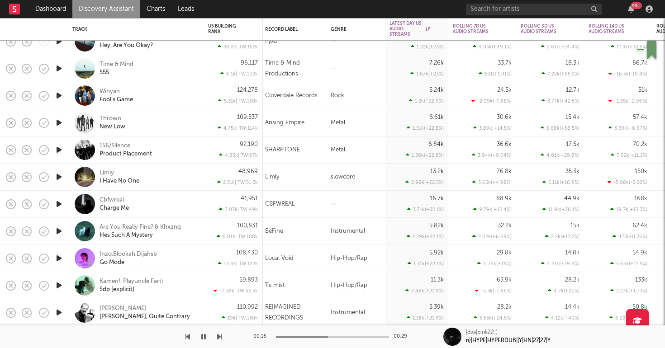
click at [59, 202] on icon "button" at bounding box center [58, 204] width 9 height 11
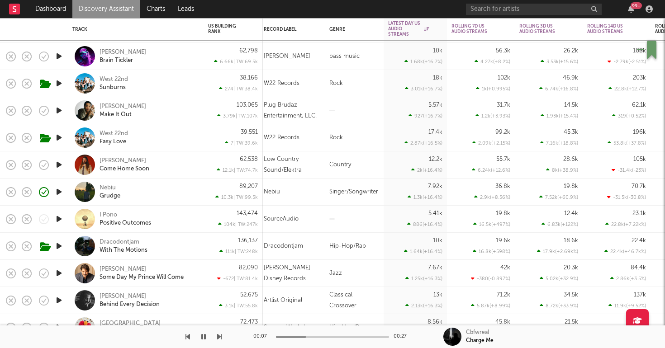
click at [61, 191] on icon "button" at bounding box center [58, 191] width 9 height 11
click at [207, 190] on div "89,207 10.3k | TW: 99.5k" at bounding box center [232, 192] width 59 height 27
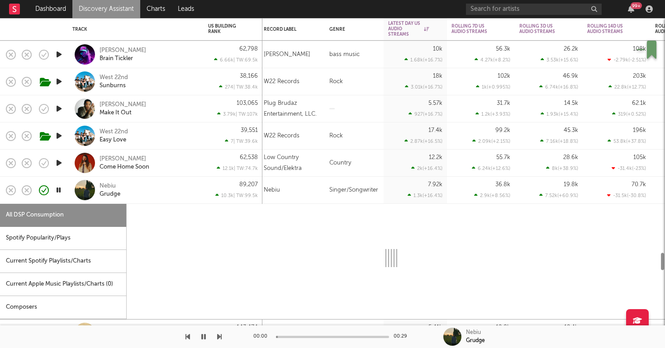
select select "1w"
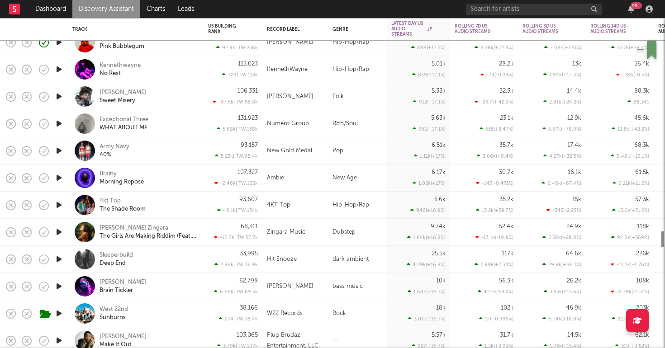
select select "1w"
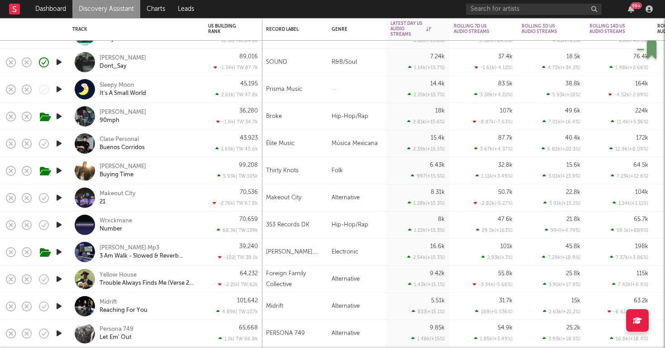
click at [178, 57] on div "Alan Vuong Dont_Say" at bounding box center [147, 62] width 97 height 16
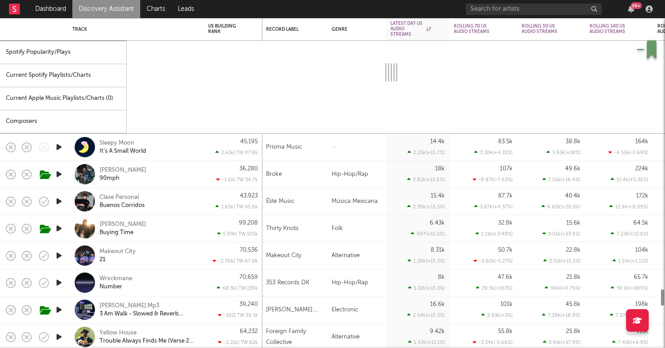
select select "6m"
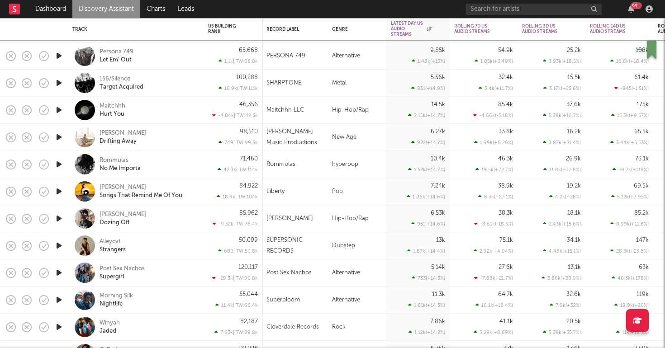
click at [56, 216] on icon "button" at bounding box center [58, 218] width 9 height 11
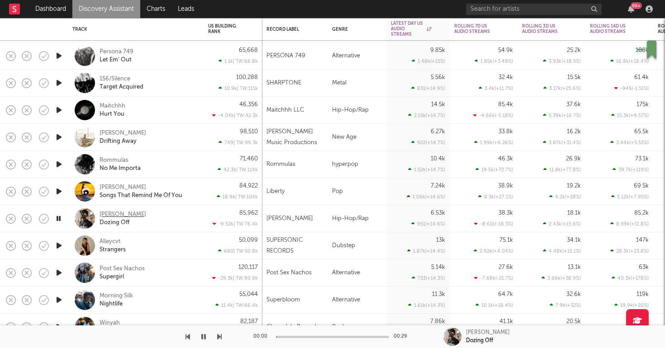
click at [119, 214] on div "[PERSON_NAME]" at bounding box center [122, 215] width 47 height 8
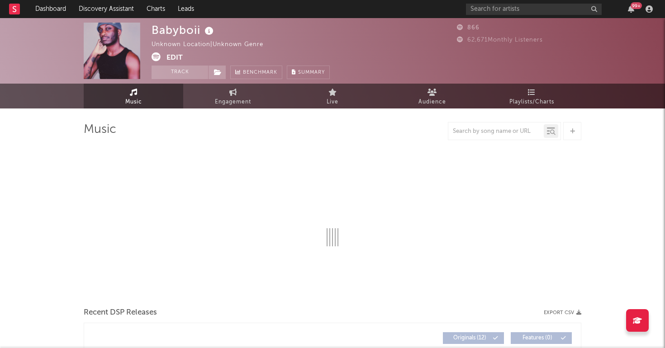
select select "1w"
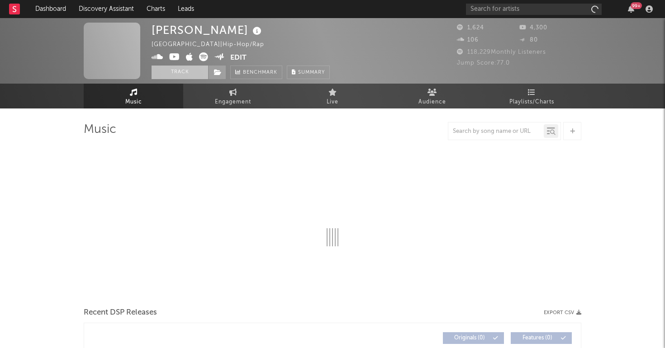
click at [166, 75] on button "Track" at bounding box center [179, 73] width 57 height 14
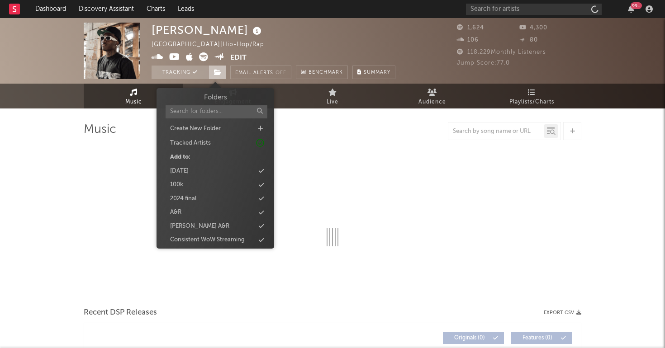
click at [219, 76] on span at bounding box center [217, 73] width 18 height 14
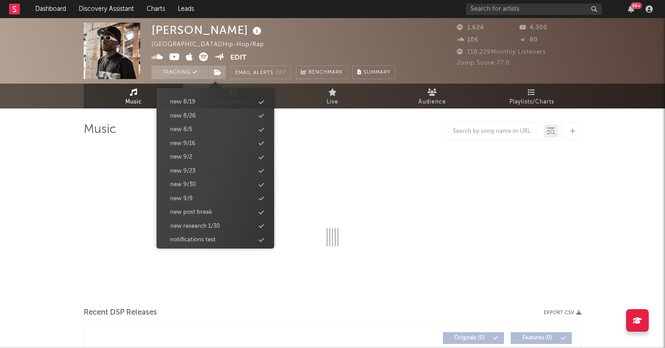
select select "6m"
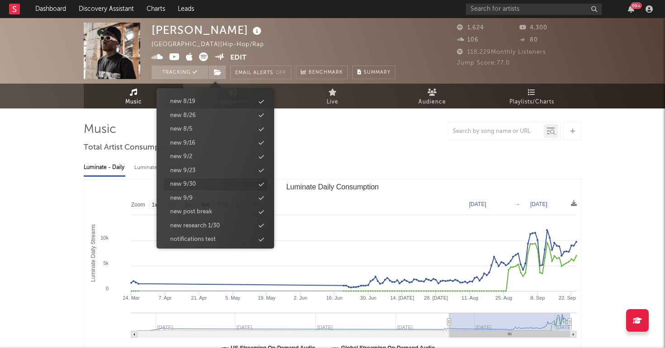
scroll to position [938, 0]
click at [196, 180] on div "new 9/30" at bounding box center [183, 184] width 26 height 9
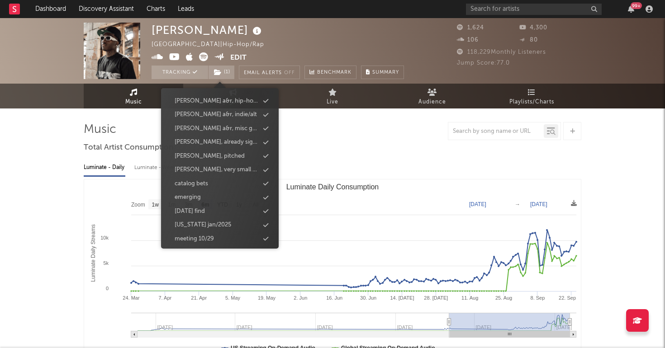
scroll to position [336, 0]
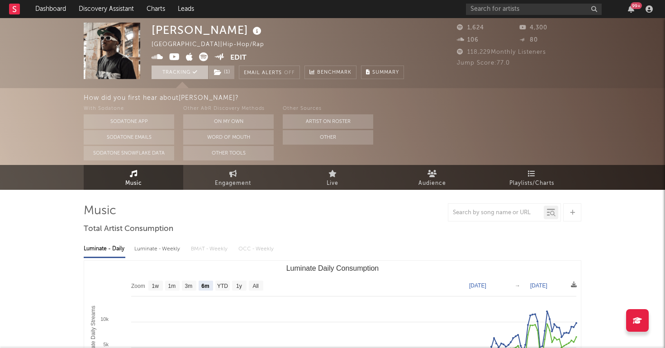
scroll to position [0, 0]
click at [173, 57] on icon at bounding box center [174, 56] width 11 height 9
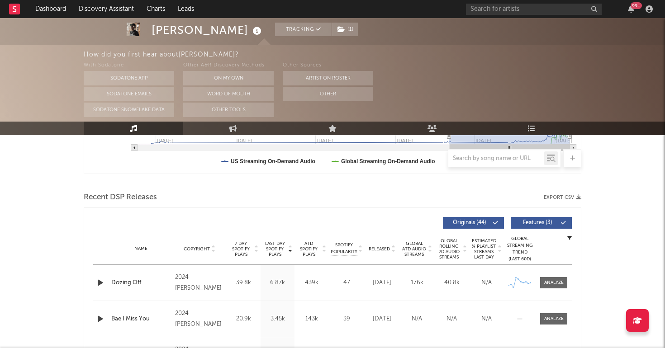
scroll to position [285, 0]
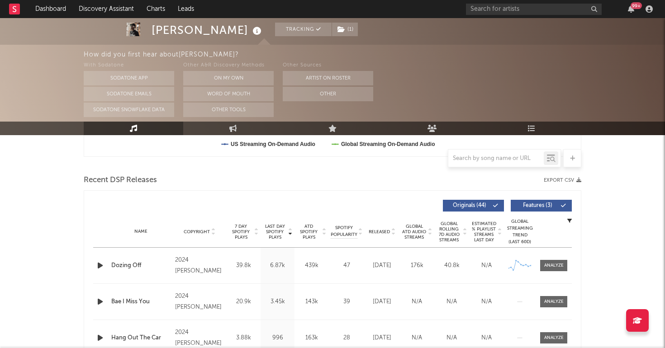
click at [99, 264] on icon "button" at bounding box center [99, 265] width 9 height 11
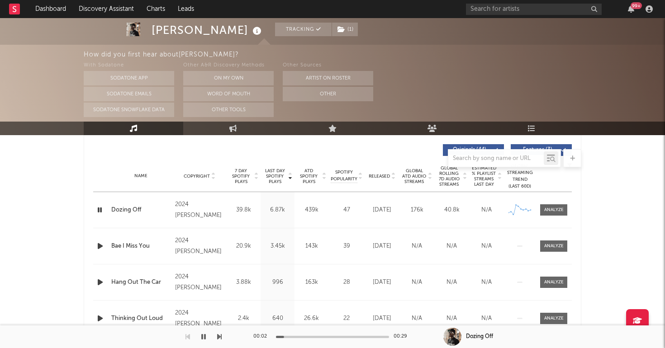
scroll to position [344, 0]
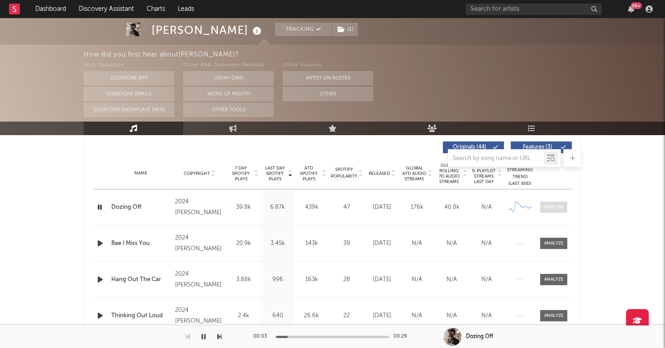
click at [565, 202] on span at bounding box center [553, 207] width 27 height 11
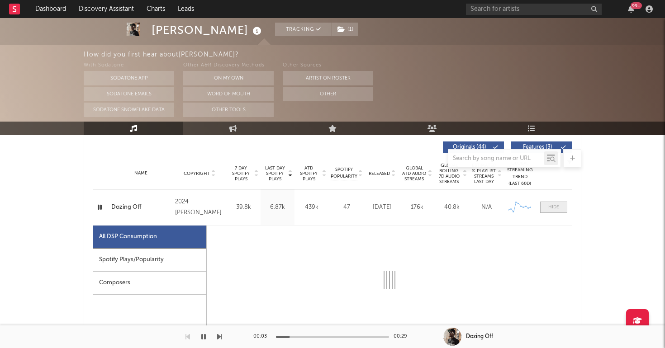
select select "1w"
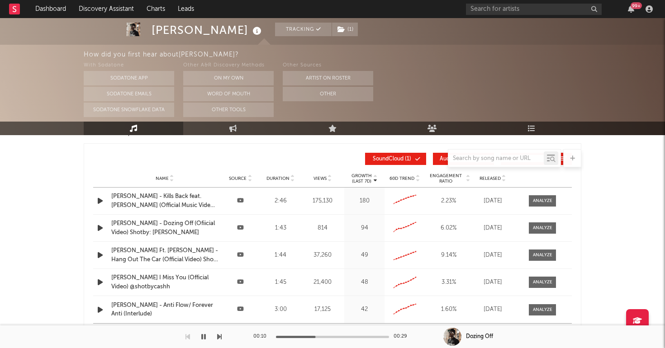
scroll to position [1173, 0]
click at [493, 176] on span "Released" at bounding box center [489, 178] width 21 height 5
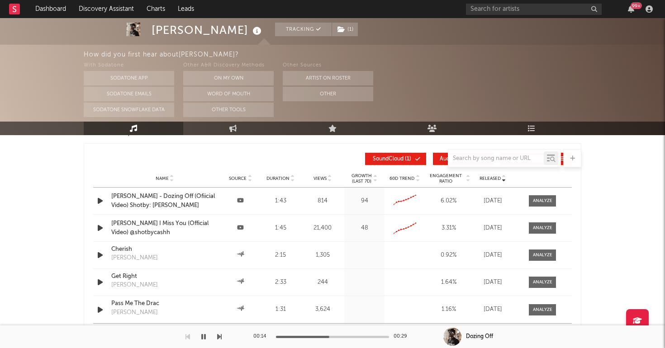
click at [182, 201] on div "[PERSON_NAME] - Dozing Off (Ofiicial Video) Shotby: [PERSON_NAME]" at bounding box center [164, 201] width 107 height 18
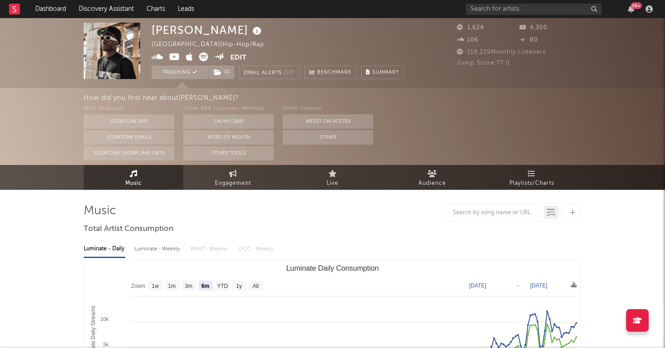
scroll to position [0, 0]
click at [173, 55] on icon at bounding box center [174, 56] width 11 height 9
